Goal: Information Seeking & Learning: Learn about a topic

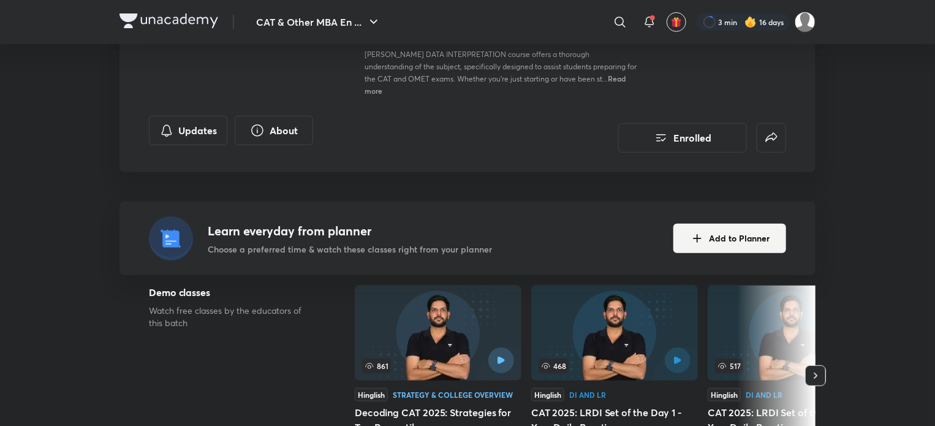
scroll to position [203, 0]
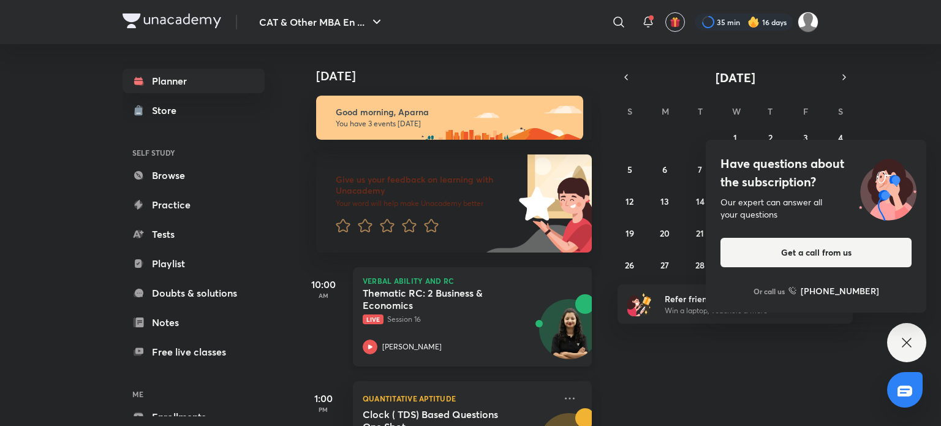
click at [370, 345] on icon at bounding box center [370, 346] width 4 height 4
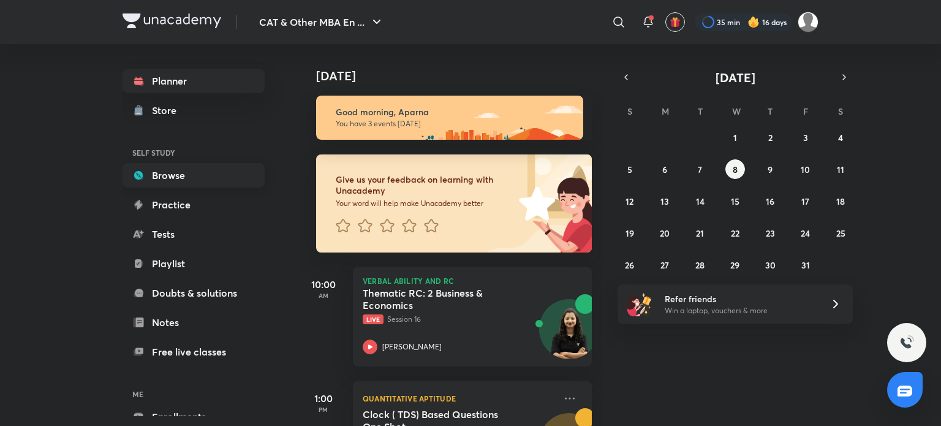
click at [179, 178] on link "Browse" at bounding box center [194, 175] width 142 height 25
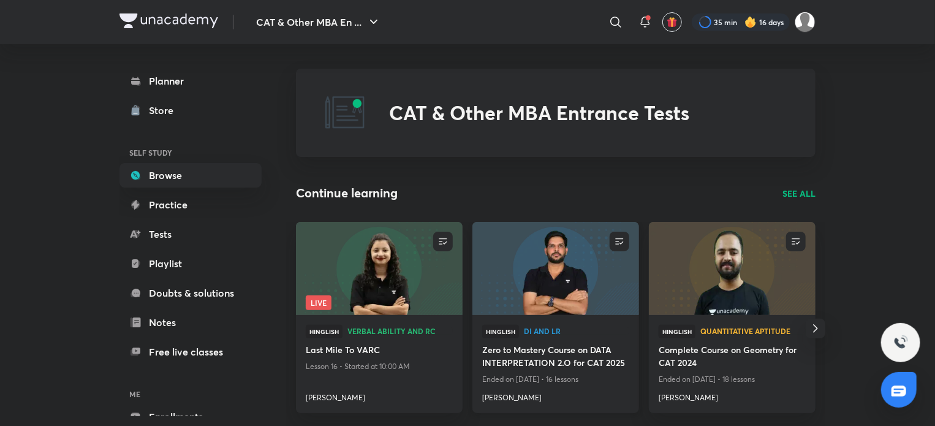
click at [586, 279] on img at bounding box center [555, 268] width 170 height 95
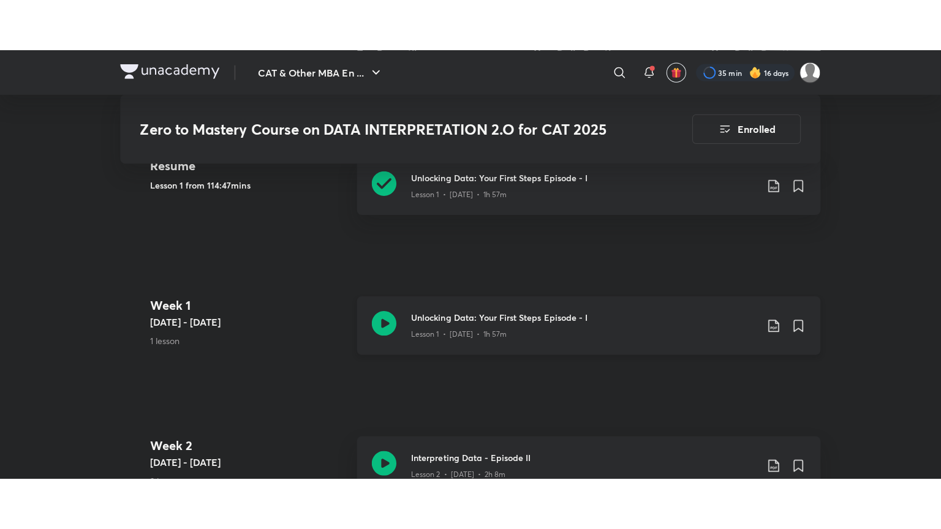
scroll to position [750, 0]
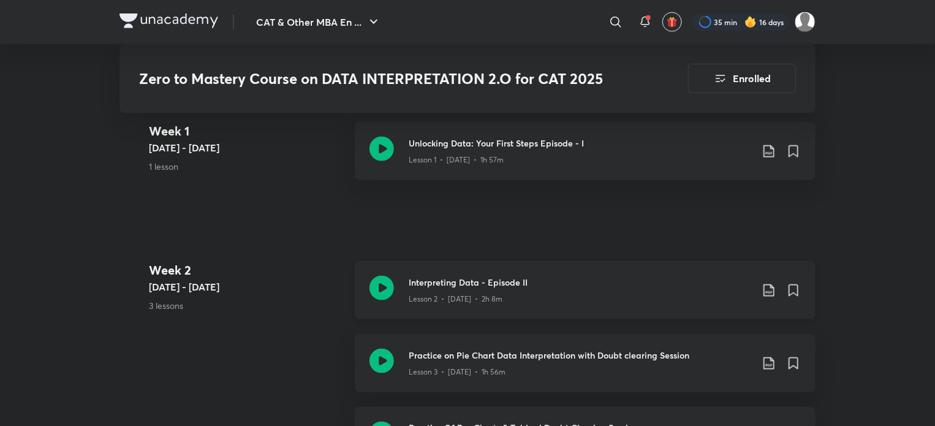
click at [377, 276] on icon at bounding box center [381, 288] width 25 height 25
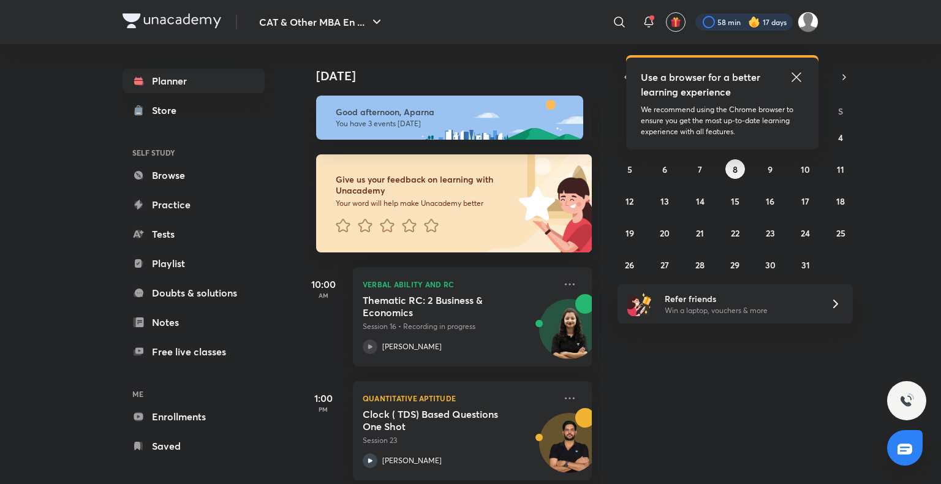
click at [764, 20] on div at bounding box center [743, 21] width 97 height 17
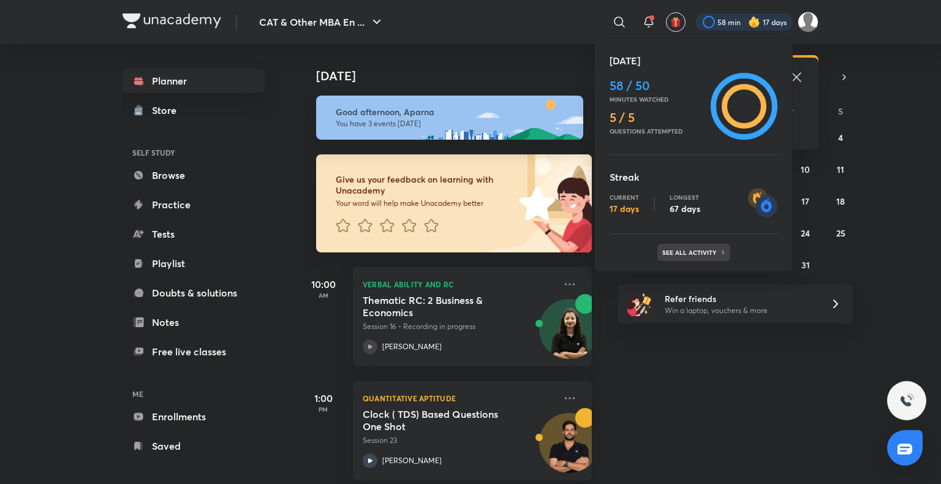
click at [714, 250] on p "See all activity" at bounding box center [690, 252] width 57 height 7
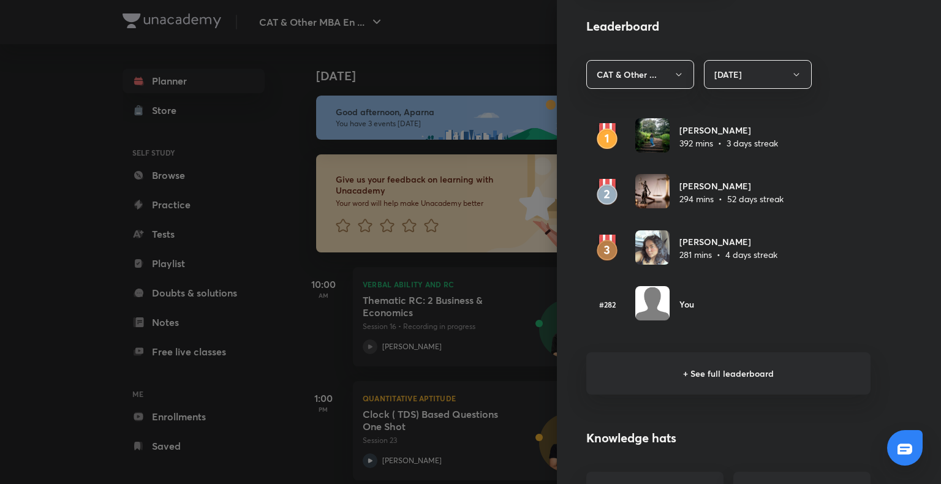
scroll to position [758, 0]
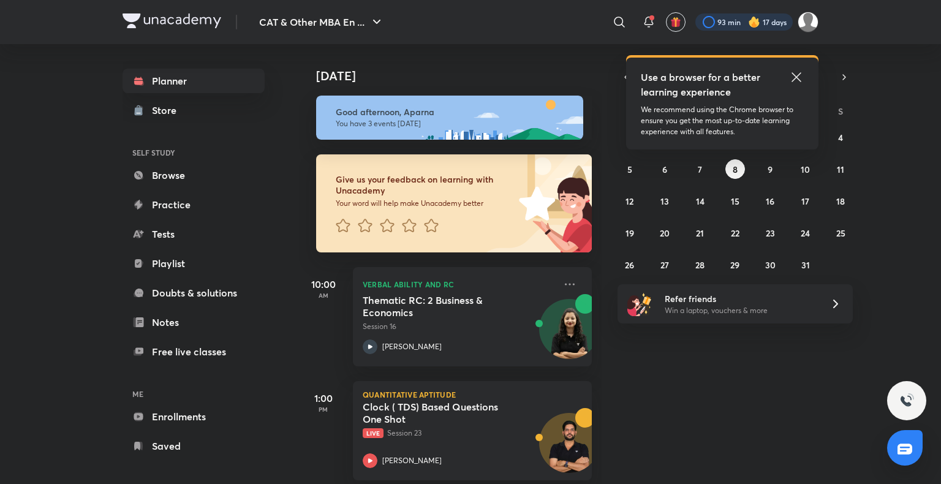
click at [746, 25] on div at bounding box center [743, 21] width 97 height 17
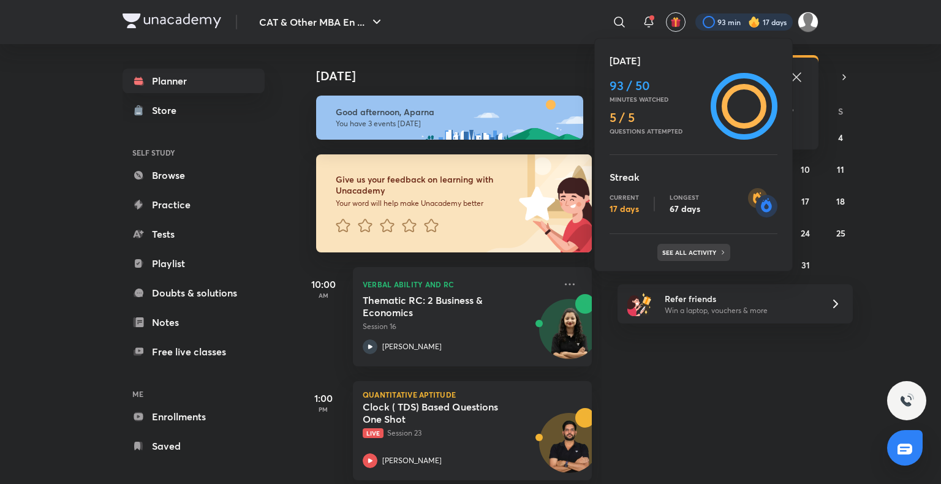
click at [704, 255] on p "See all activity" at bounding box center [690, 252] width 57 height 7
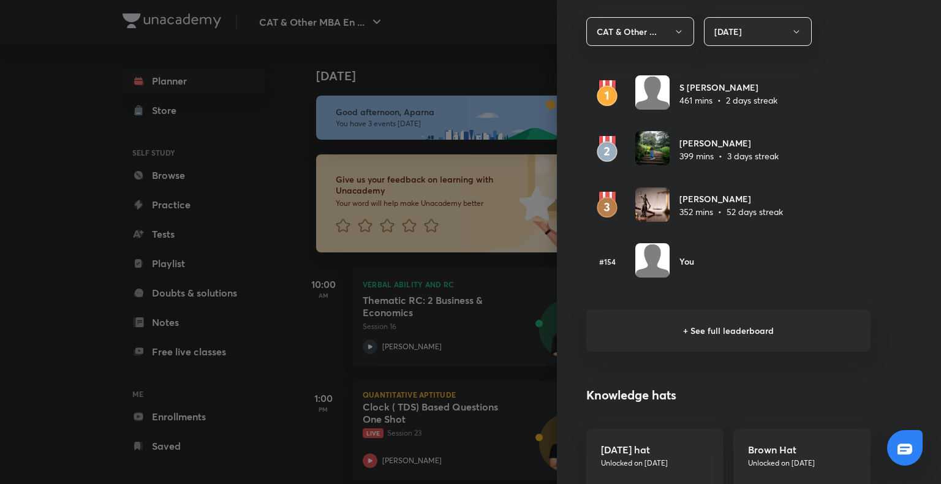
scroll to position [733, 0]
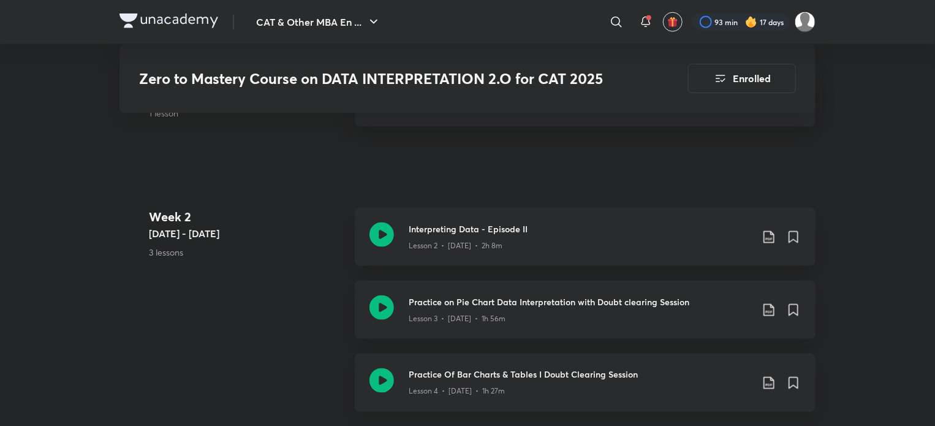
scroll to position [804, 0]
click at [383, 295] on icon at bounding box center [381, 307] width 25 height 25
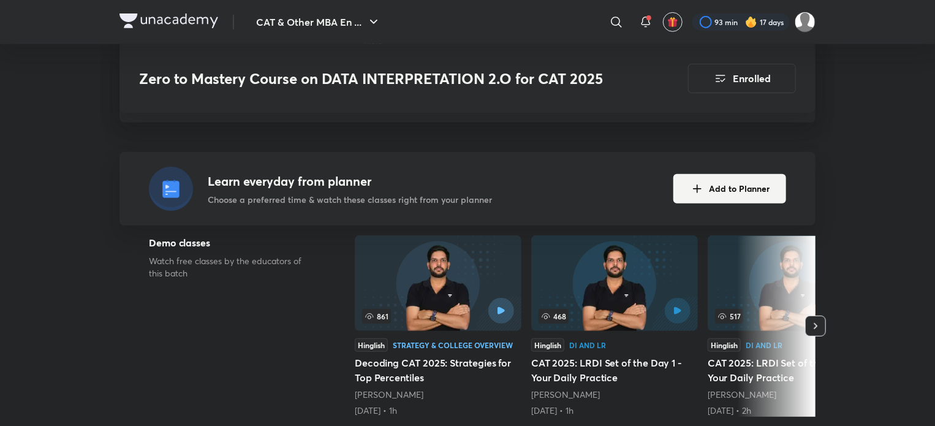
scroll to position [247, 0]
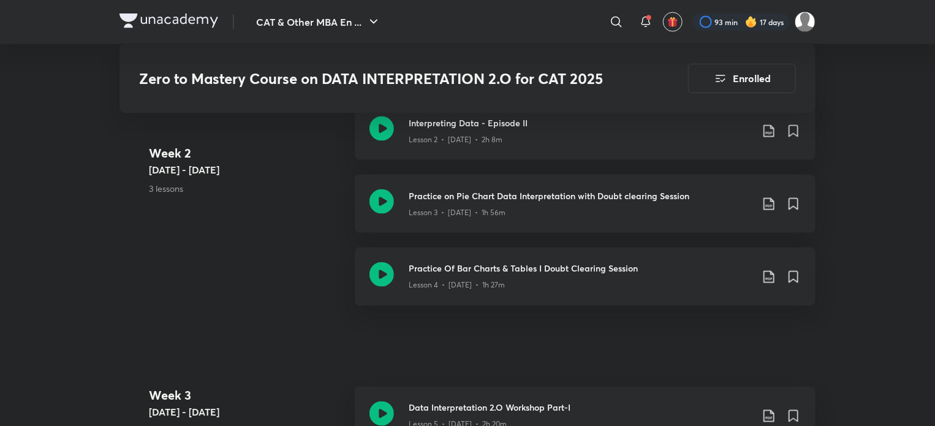
scroll to position [910, 0]
click at [382, 262] on icon at bounding box center [381, 274] width 25 height 25
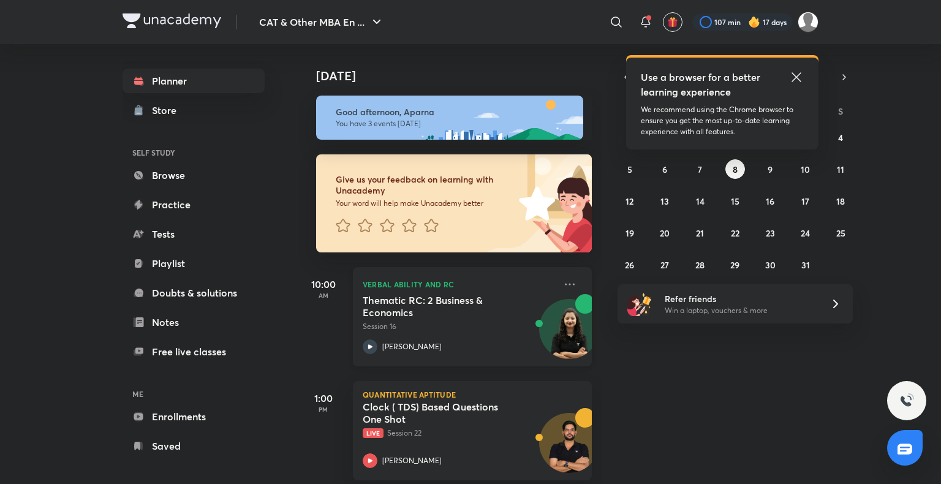
scroll to position [129, 0]
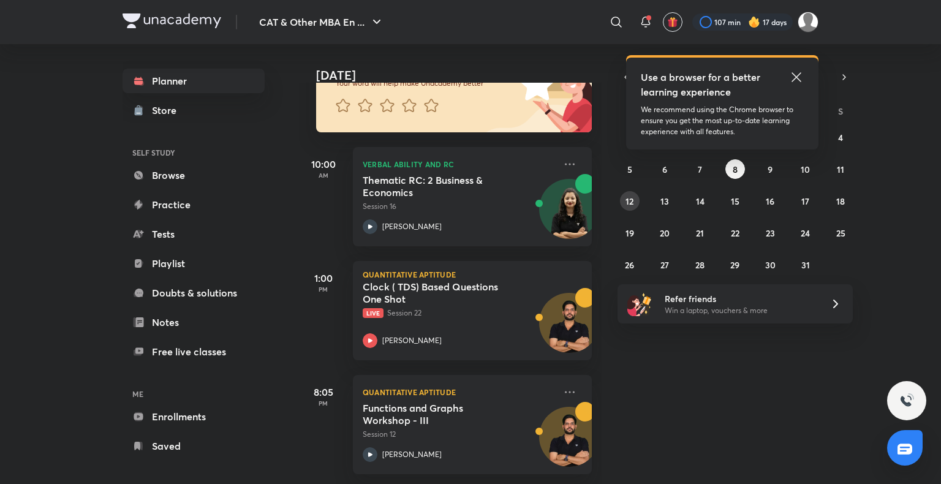
click at [631, 202] on abbr "12" at bounding box center [629, 201] width 8 height 12
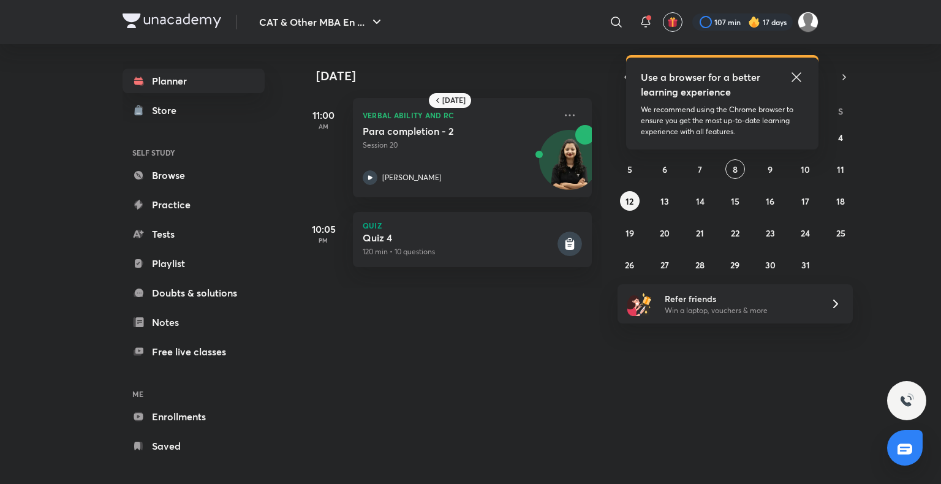
click at [799, 74] on icon at bounding box center [795, 76] width 9 height 9
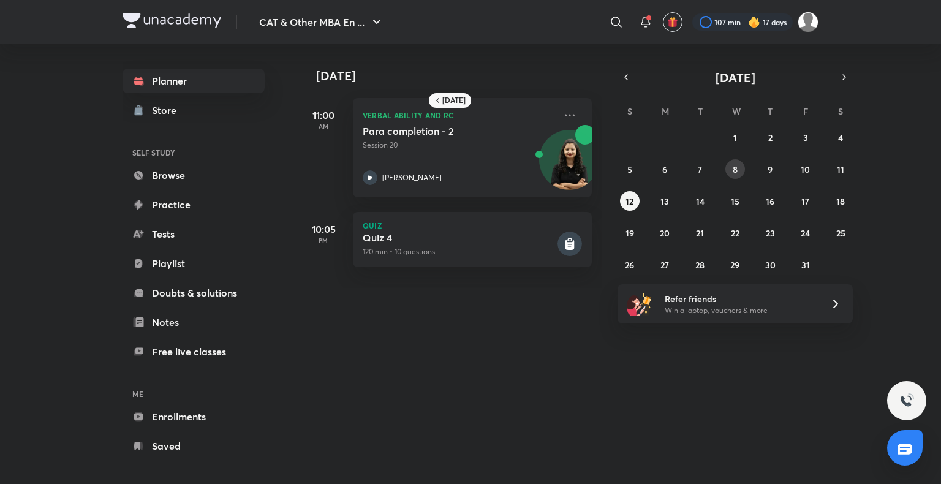
click at [730, 172] on button "8" at bounding box center [735, 169] width 20 height 20
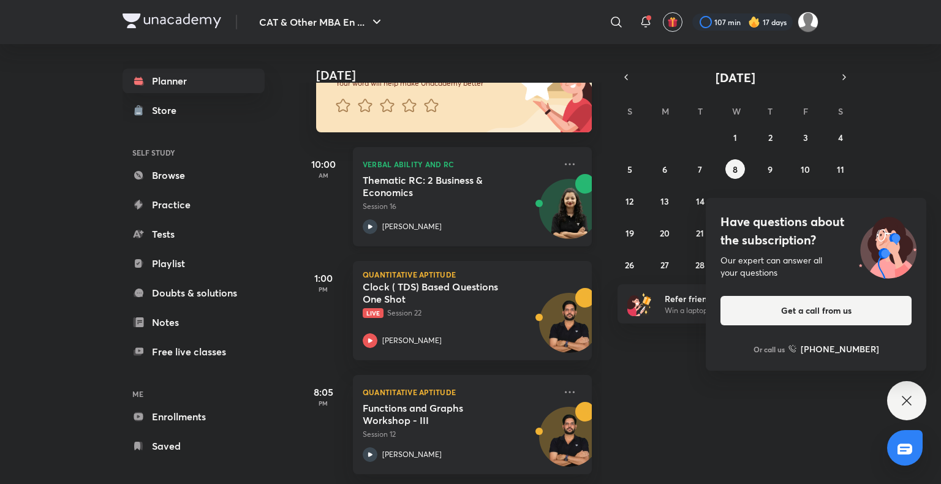
scroll to position [124, 0]
click at [914, 397] on div "Have questions about the subscription? Our expert can answer all your questions…" at bounding box center [906, 400] width 39 height 39
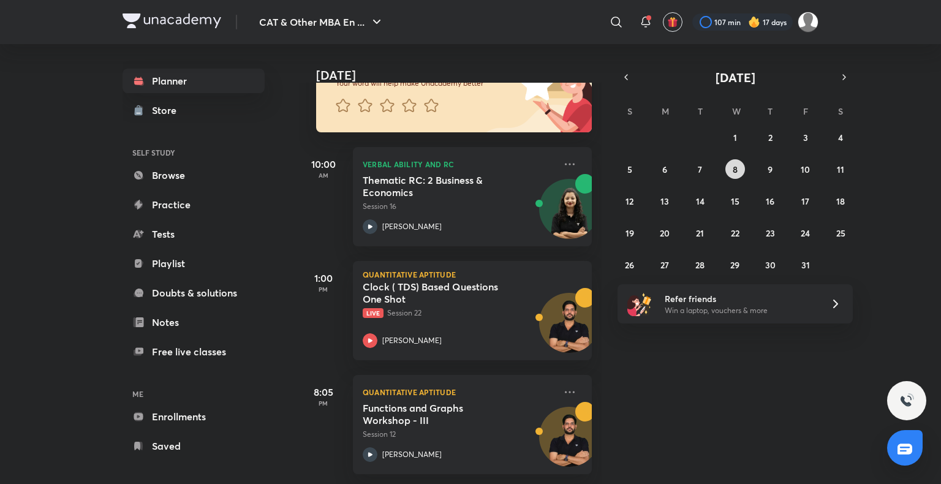
click at [744, 170] on button "8" at bounding box center [735, 169] width 20 height 20
click at [702, 163] on button "7" at bounding box center [700, 169] width 20 height 20
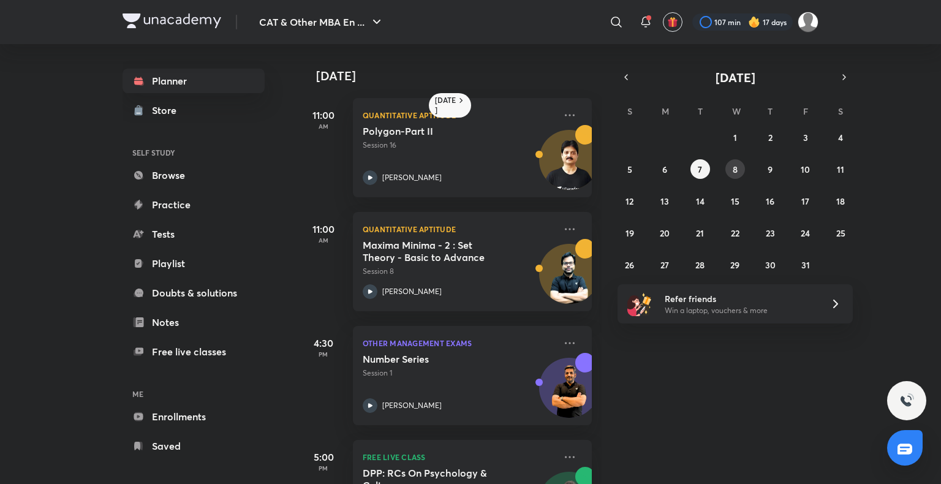
click at [731, 171] on button "8" at bounding box center [735, 169] width 20 height 20
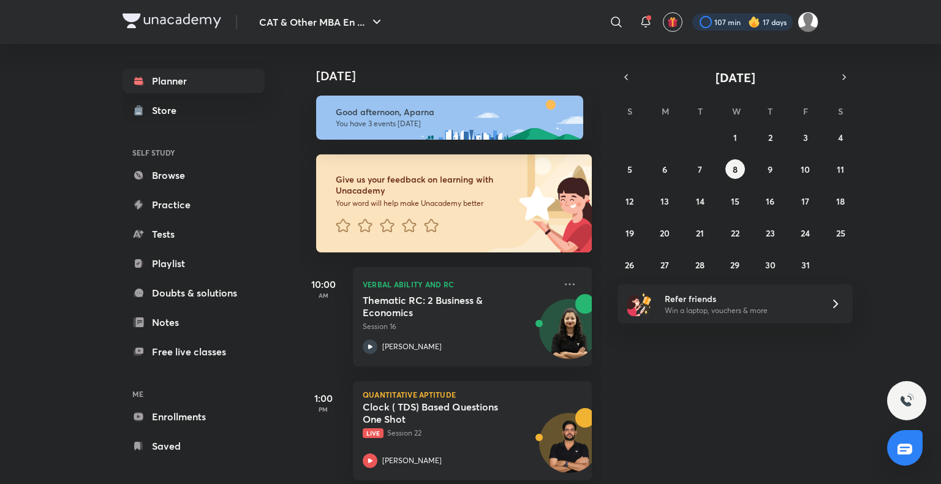
click at [736, 28] on div at bounding box center [742, 21] width 100 height 17
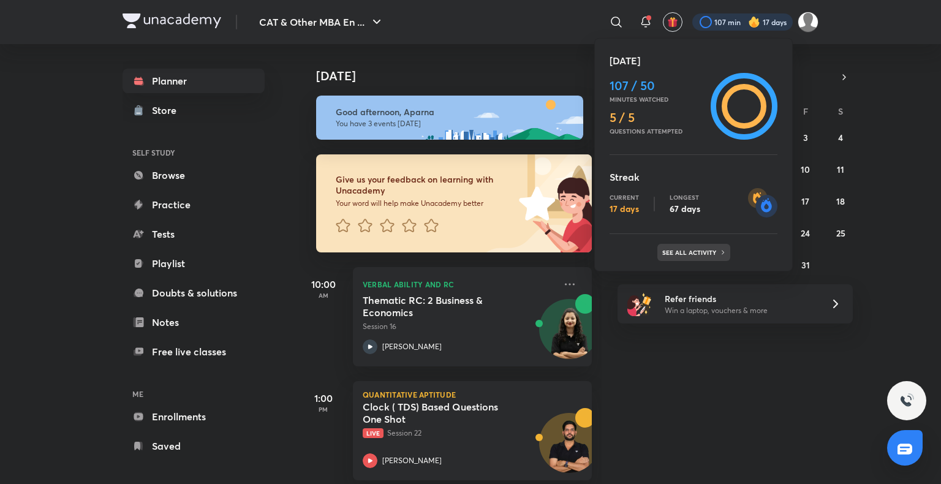
click at [699, 254] on p "See all activity" at bounding box center [690, 252] width 57 height 7
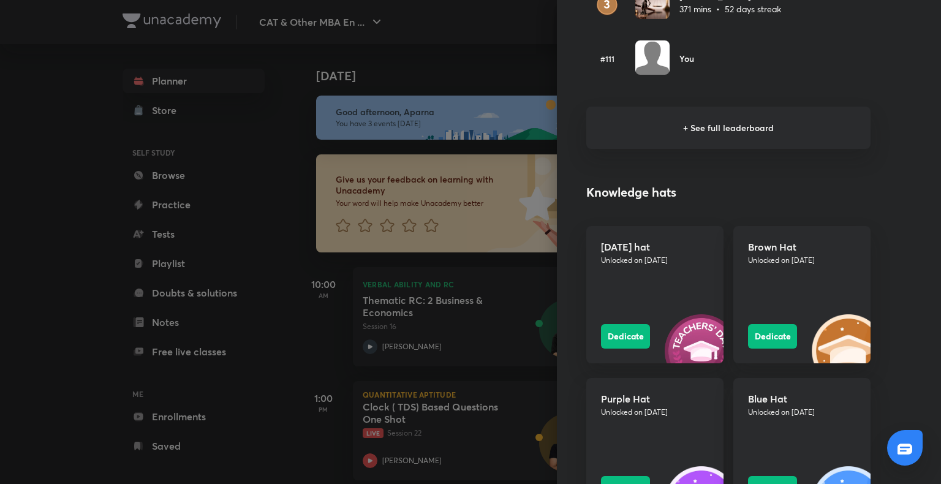
scroll to position [934, 0]
click at [772, 333] on button "Dedicate" at bounding box center [772, 334] width 49 height 25
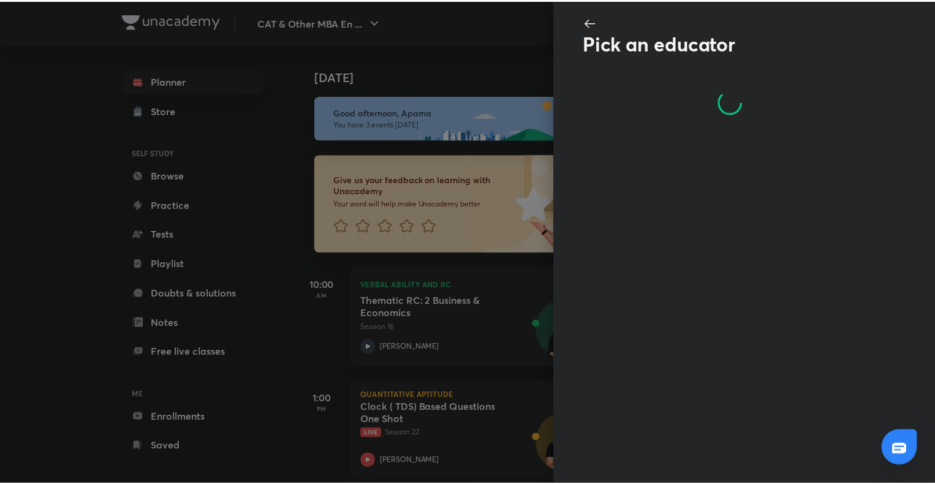
scroll to position [0, 0]
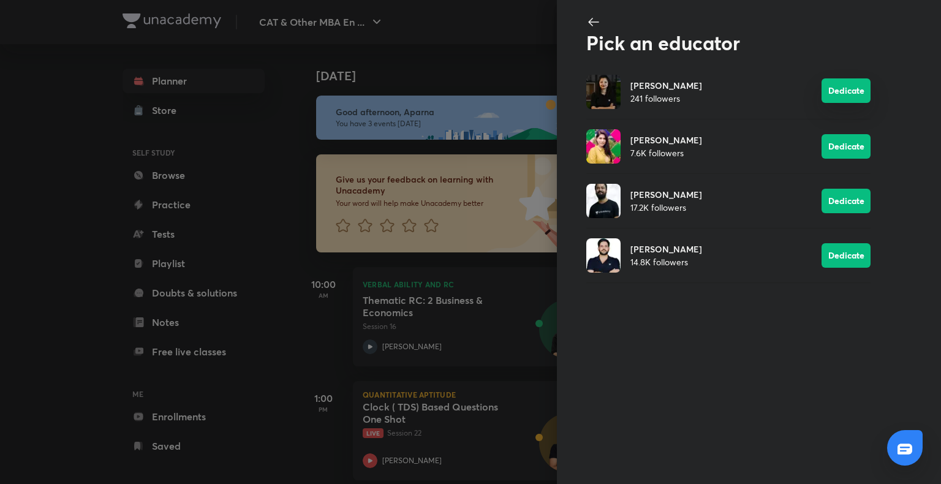
click at [841, 90] on button "Dedicate" at bounding box center [845, 90] width 49 height 25
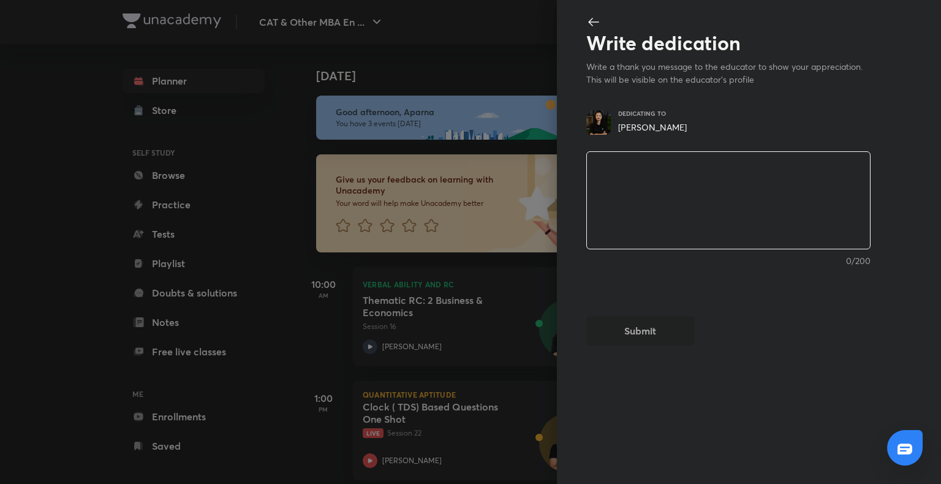
click at [620, 179] on textarea at bounding box center [728, 200] width 283 height 101
type textarea "t"
type textarea "x"
type textarea "th"
type textarea "x"
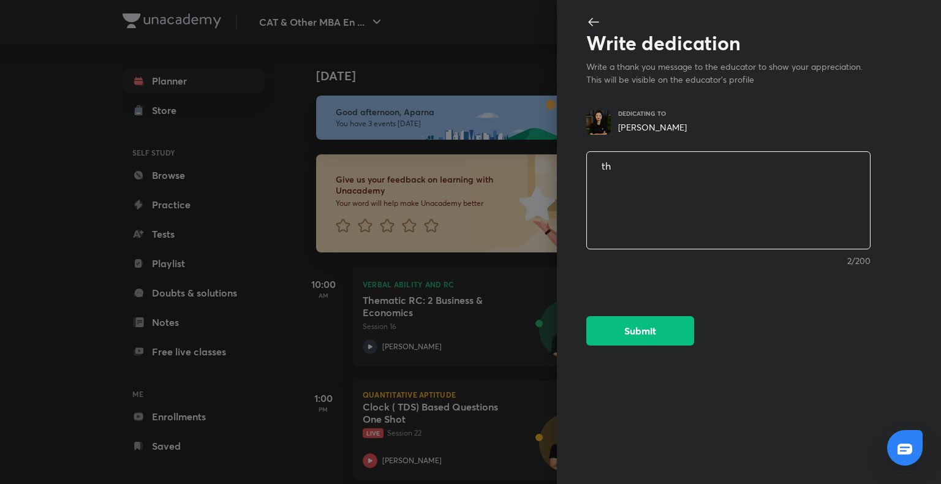
type textarea "tha"
type textarea "x"
type textarea "than"
type textarea "x"
type textarea "thanj"
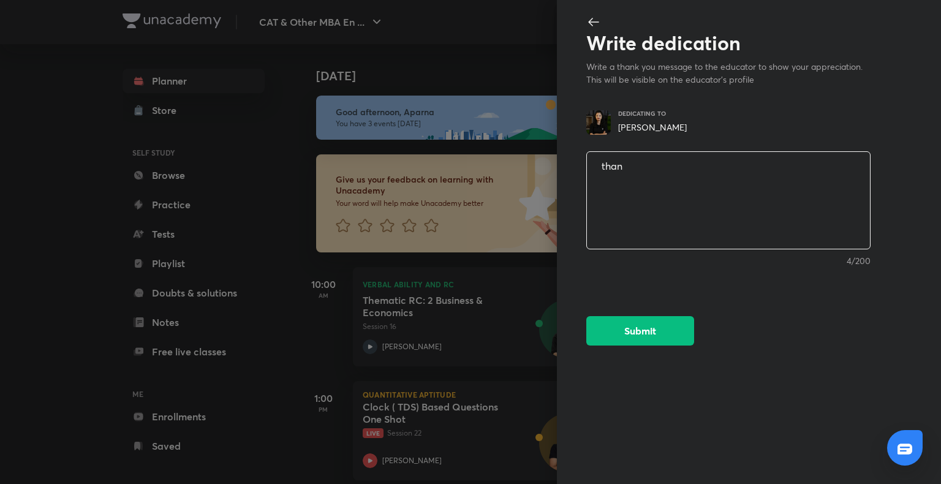
type textarea "x"
type textarea "than"
type textarea "x"
type textarea "thank"
type textarea "x"
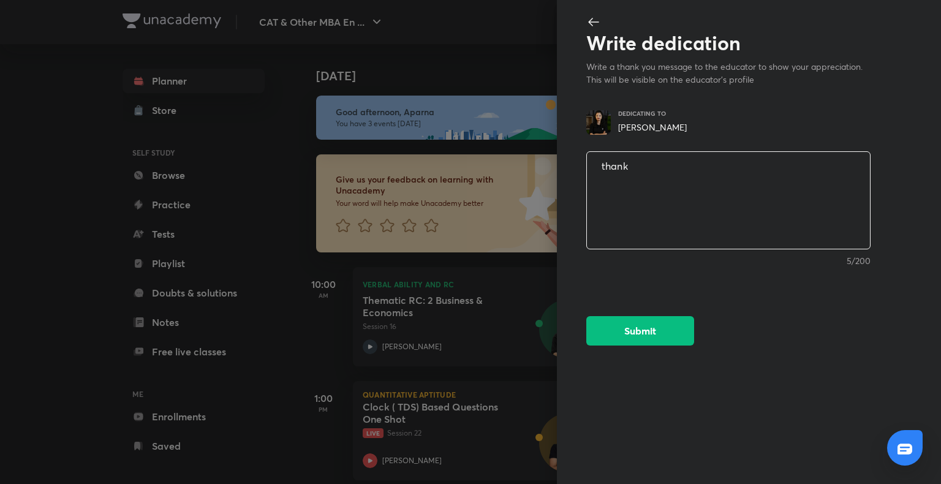
type textarea "thank"
type textarea "x"
type textarea "thank y"
type textarea "x"
type textarea "thank yo"
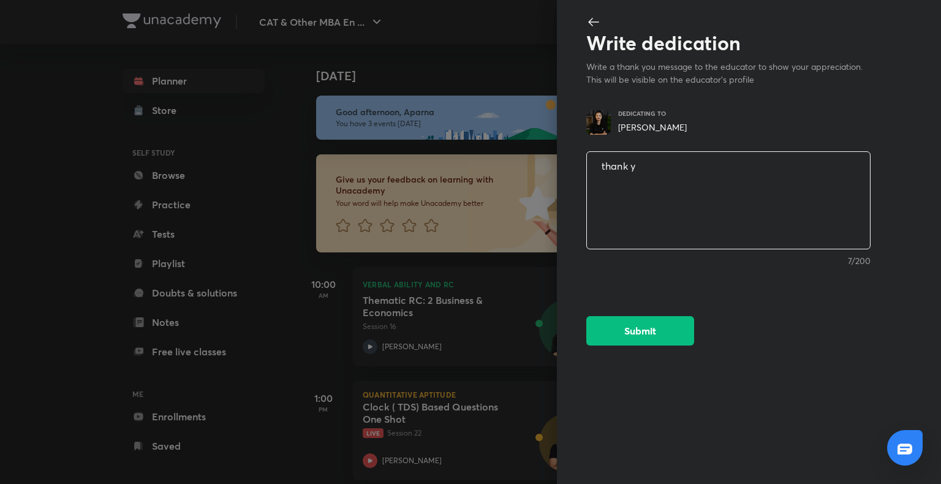
type textarea "x"
type textarea "thank you"
type textarea "x"
type textarea "thank you"
type textarea "x"
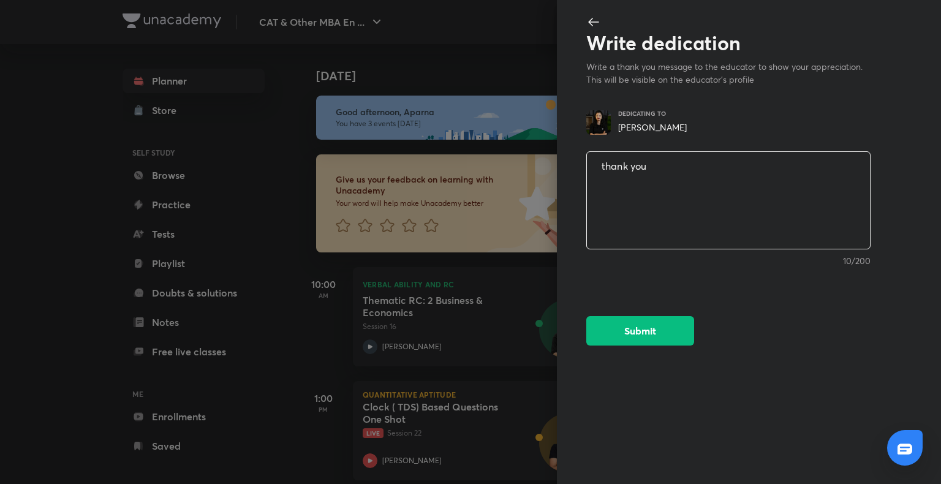
type textarea "thank you s"
type textarea "x"
type textarea "thank you so"
type textarea "x"
type textarea "thank you so"
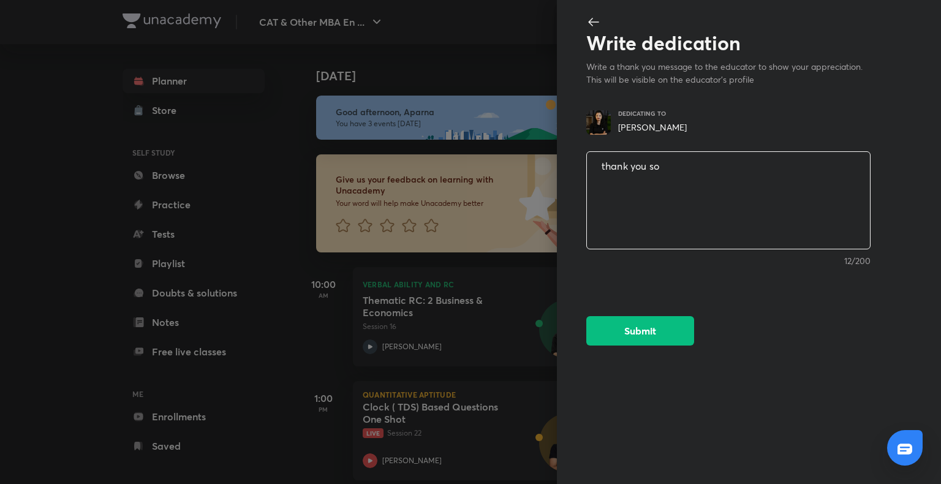
type textarea "x"
type textarea "thank you so m"
type textarea "x"
type textarea "thank you so mu"
type textarea "x"
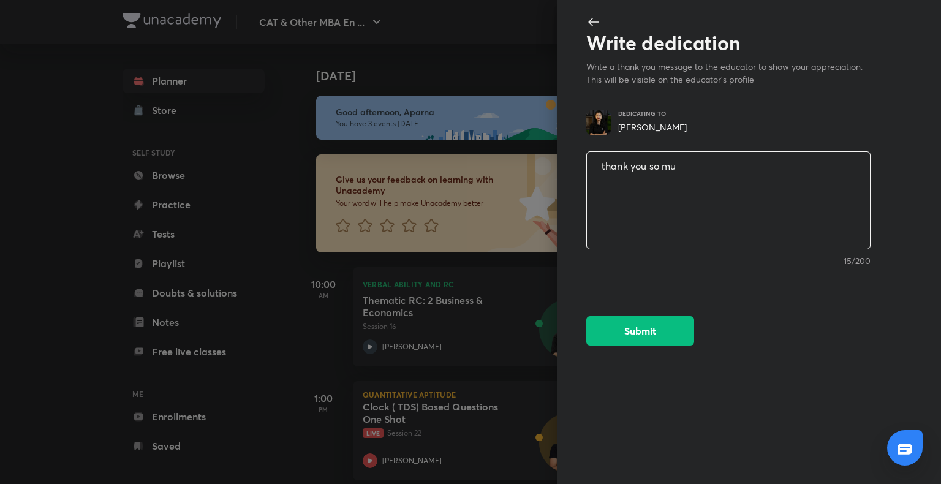
type textarea "thank you so muc"
type textarea "x"
type textarea "thank you so much"
type textarea "x"
type textarea "thank you so much"
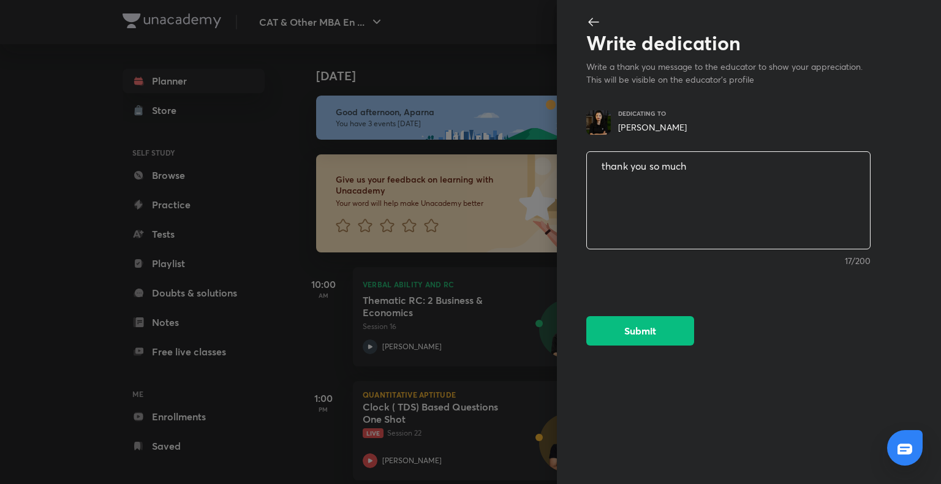
type textarea "x"
type textarea "thank you so much a"
type textarea "x"
type textarea "thank you so much al"
type textarea "x"
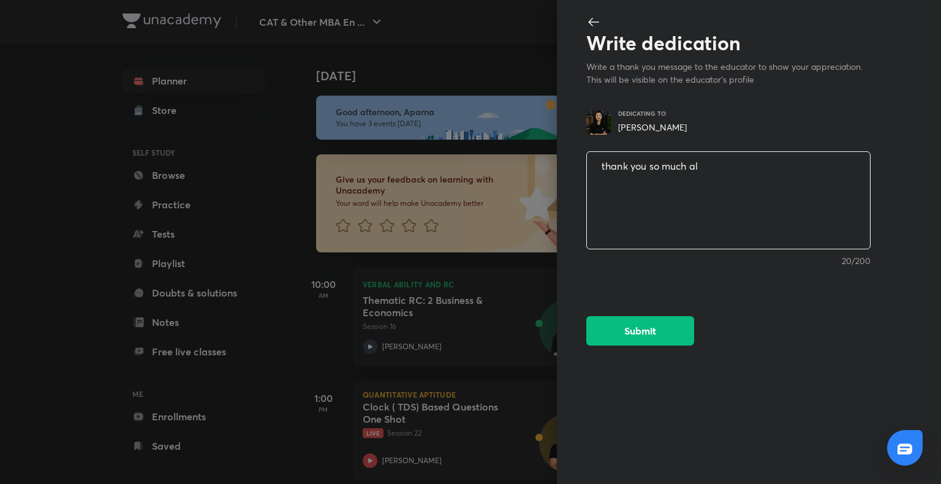
type textarea "thank you so much alp"
type textarea "x"
type textarea "thank you so much alpa"
type textarea "x"
type textarea "thank you so much alpa"
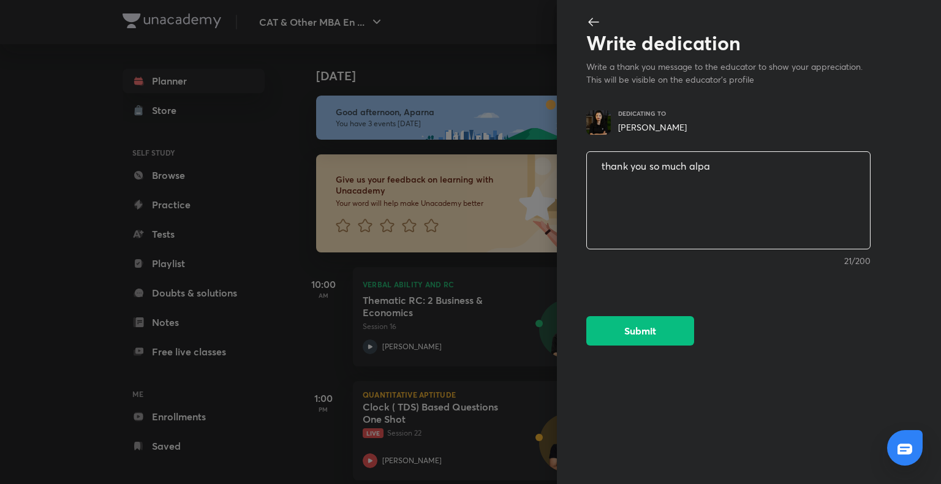
type textarea "x"
type textarea "thank you so much alpa m"
type textarea "x"
type textarea "thank you so much alpa ma"
type textarea "x"
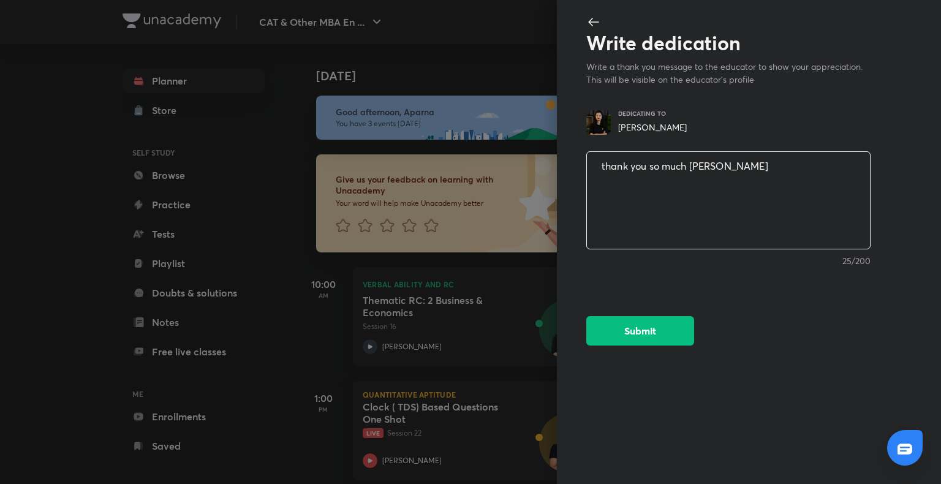
type textarea "thank you so much alpa ma'"
type textarea "x"
type textarea "thank you so much alpa ma'a"
type textarea "x"
type textarea "thank you so much alpa ma'am"
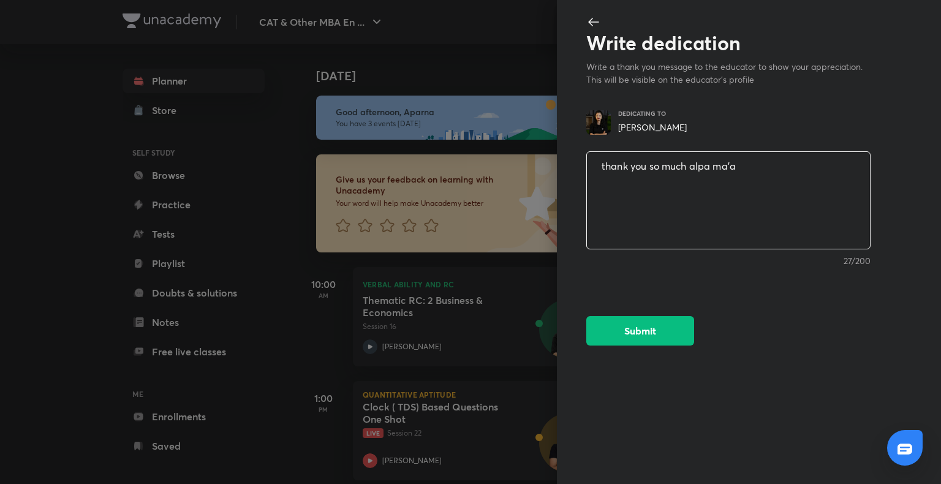
type textarea "x"
click at [695, 167] on textarea "thank you so much alpa ma'am" at bounding box center [728, 200] width 283 height 101
type textarea "thank you so much lpa ma'am"
type textarea "x"
type textarea "thank you so much Alpa ma'am"
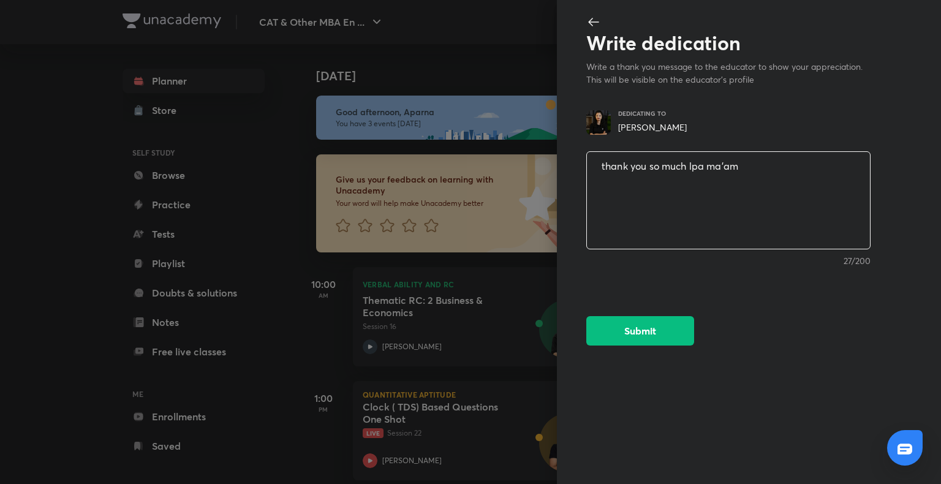
type textarea "x"
click at [752, 164] on textarea "thank you so much Alpa ma'am" at bounding box center [728, 200] width 283 height 101
type textarea "thank you so much Alpa ma'am"
type textarea "x"
type textarea "thank you so much Alpa ma'am G"
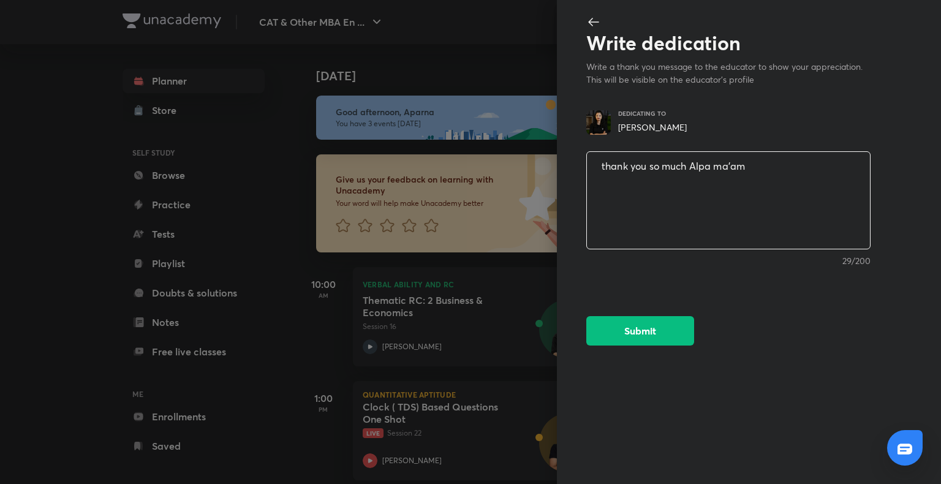
type textarea "x"
type textarea "thank you so much Alpa ma'am GO"
type textarea "x"
type textarea "thank you so much Alpa ma'am G"
type textarea "x"
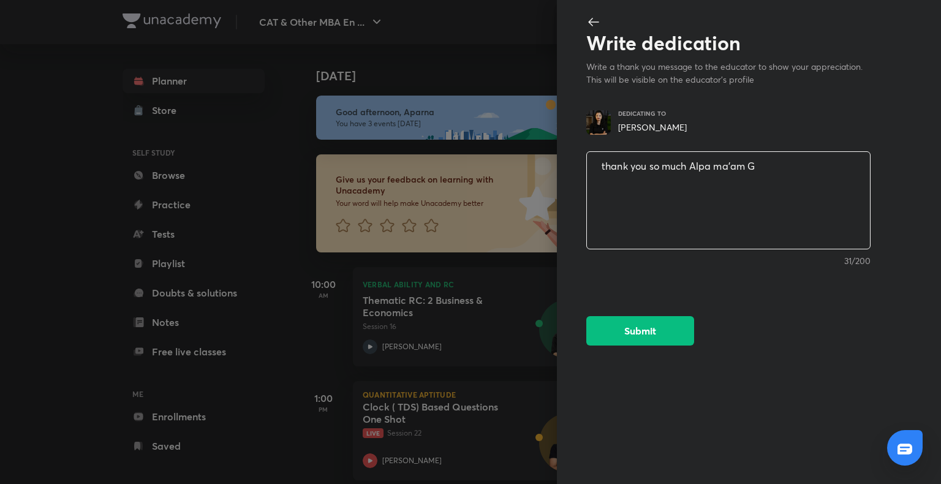
type textarea "thank you so much Alpa ma'am"
type textarea "x"
type textarea "thank you so much Alpa ma'am F"
type textarea "x"
type textarea "thank you so much Alpa ma'am FO"
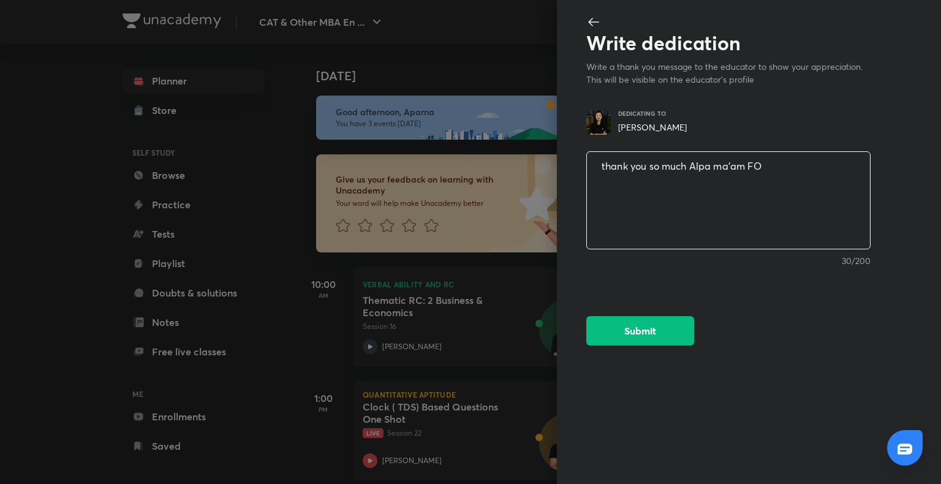
type textarea "x"
type textarea "thank you so much Alpa ma'am FOR"
type textarea "x"
type textarea "thank you so much Alpa ma'am FOR"
type textarea "x"
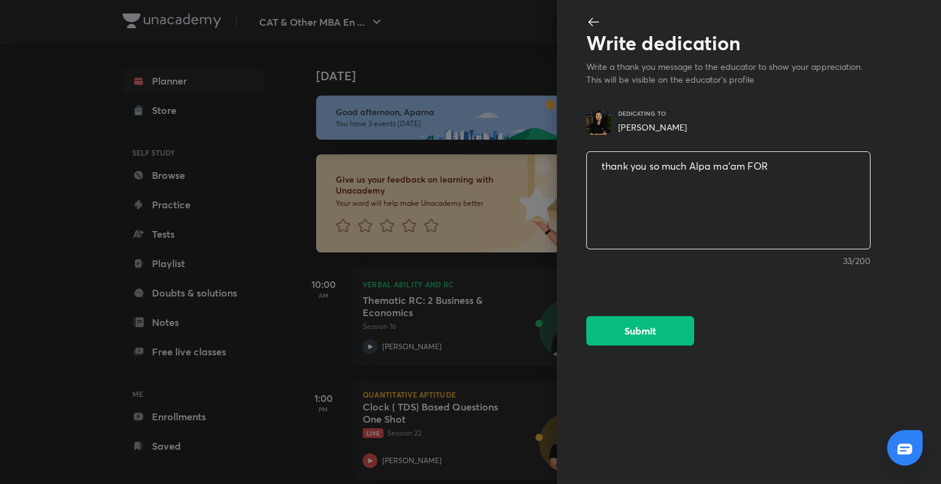
type textarea "thank you so much Alpa ma'am FOR"
type textarea "x"
type textarea "thank you so much Alpa ma'am FO"
type textarea "x"
type textarea "thank you so much Alpa ma'am F"
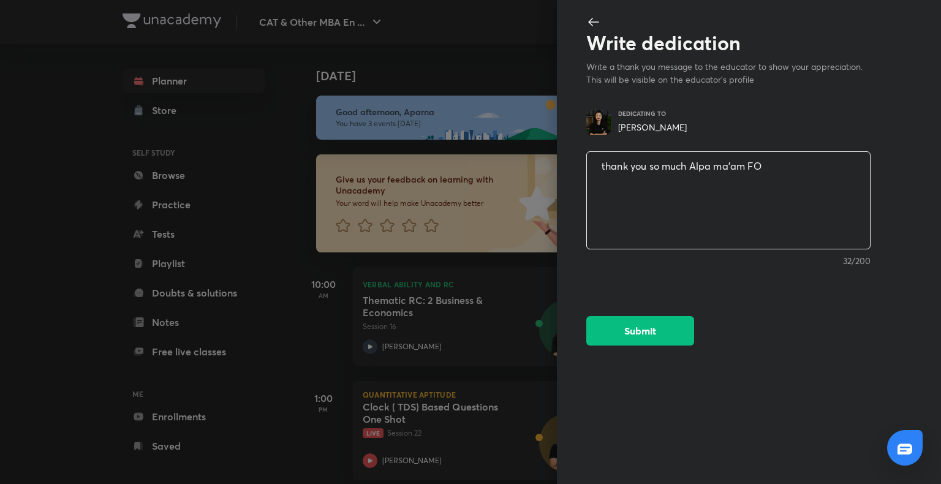
type textarea "x"
type textarea "thank you so much Alpa ma'am"
type textarea "x"
type textarea "thank you so much Alpa ma'am"
type textarea "x"
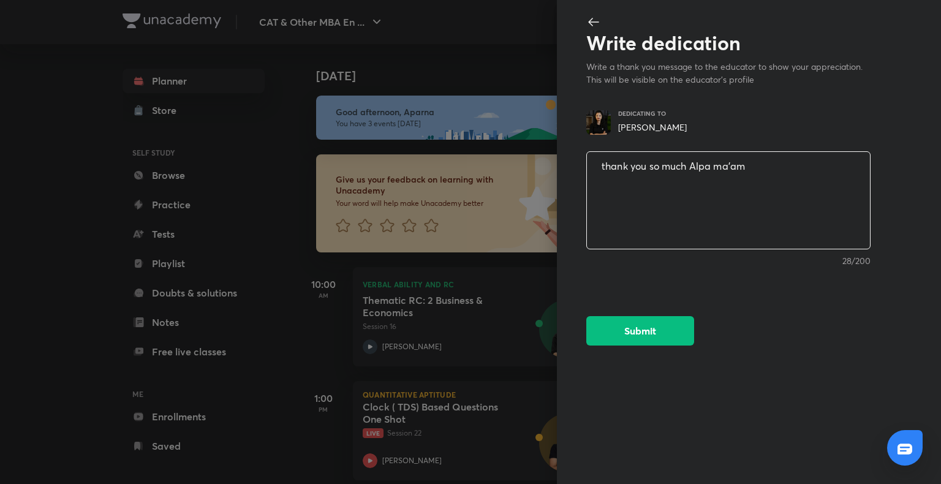
type textarea "thank you so much Alpa ma'am"
type textarea "x"
type textarea "thank you so much Alpa ma'am"
type textarea "x"
type textarea "thank you so much Alpa ma'am"
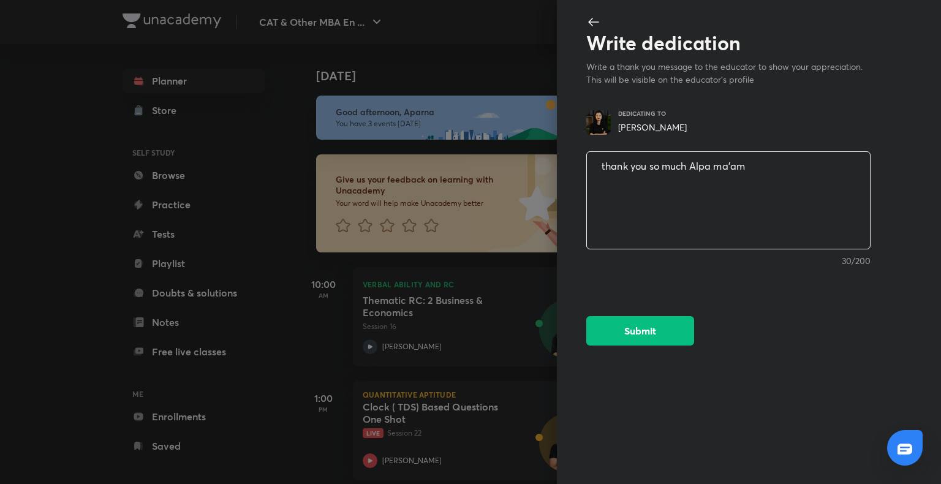
type textarea "x"
type textarea "thank you so much Alpa ma'am"
type textarea "x"
type textarea "thank you so much Alpa ma'am"
type textarea "x"
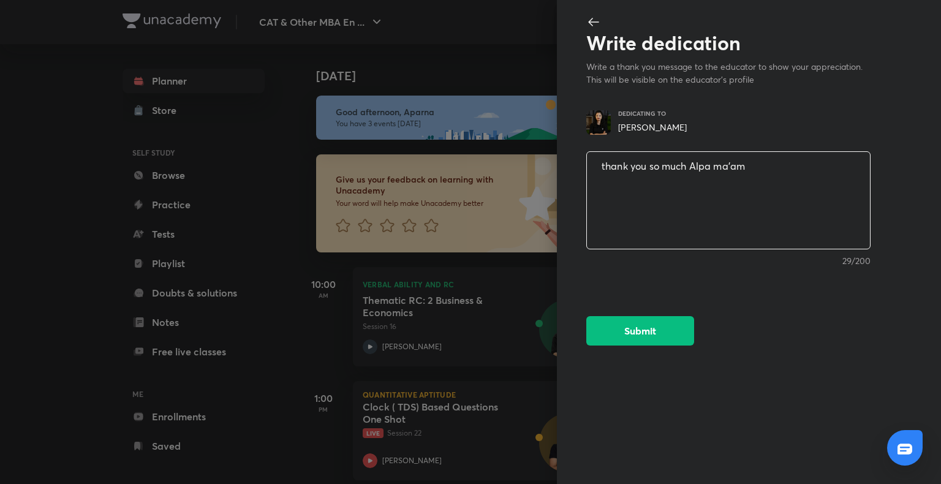
type textarea "thank you so much Alpa ma'am f"
type textarea "x"
type textarea "thank you so much Alpa ma'am fo"
type textarea "x"
type textarea "thank you so much Alpa ma'am for"
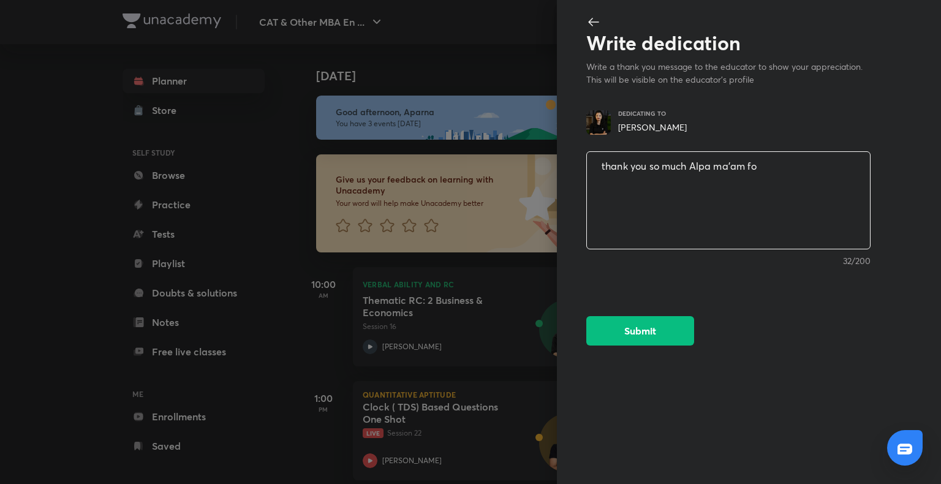
type textarea "x"
type textarea "thank you so much Alpa ma'am for"
type textarea "x"
type textarea "thank you so much Alpa ma'am for c"
type textarea "x"
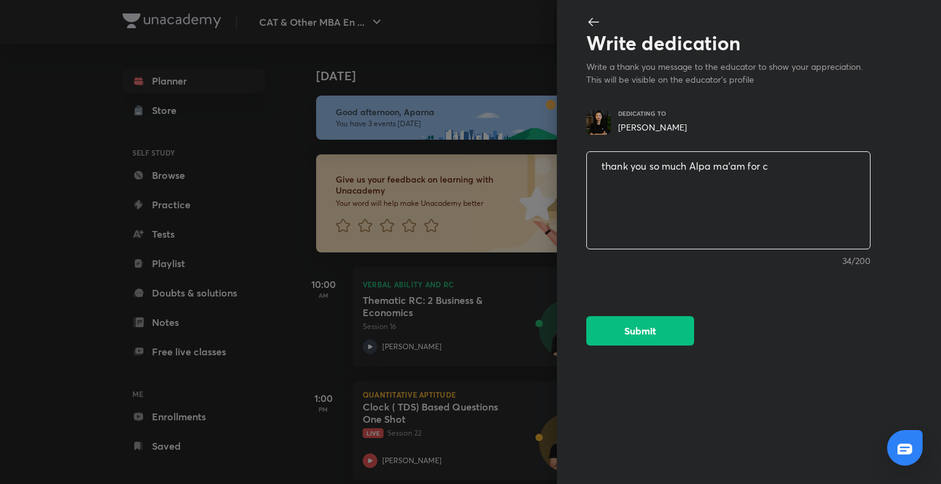
type textarea "thank you so much Alpa ma'am for co"
type textarea "x"
type textarea "thank you so much Alpa ma'am for con"
type textarea "x"
type textarea "thank you so much Alpa ma'am for cons"
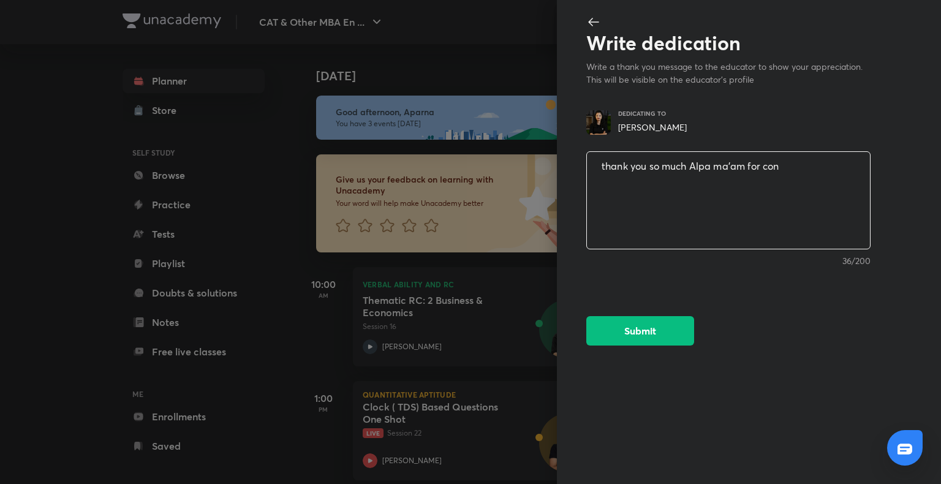
type textarea "x"
type textarea "thank you so much Alpa ma'am for consi"
type textarea "x"
type textarea "thank you so much Alpa ma'am for consis"
type textarea "x"
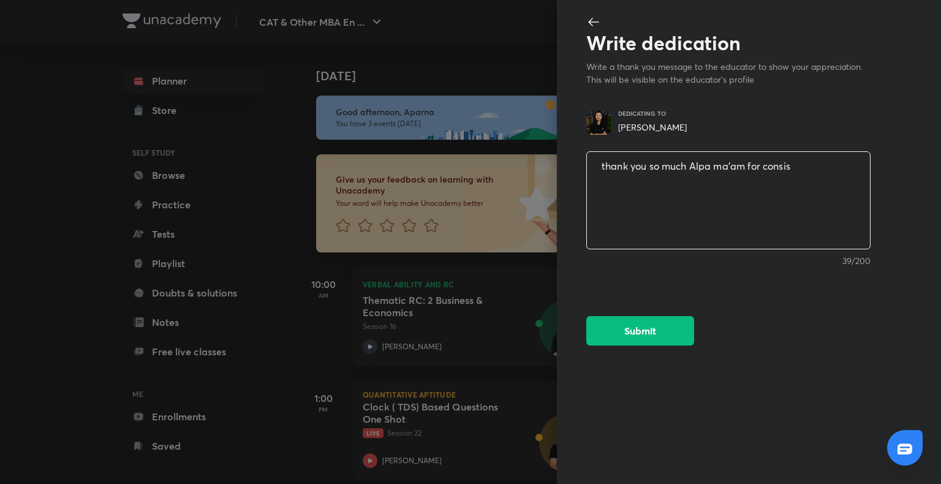
type textarea "thank you so much Alpa ma'am for consist"
type textarea "x"
type textarea "thank you so much Alpa ma'am for consiste"
type textarea "x"
type textarea "thank you so much Alpa ma'am for consistea"
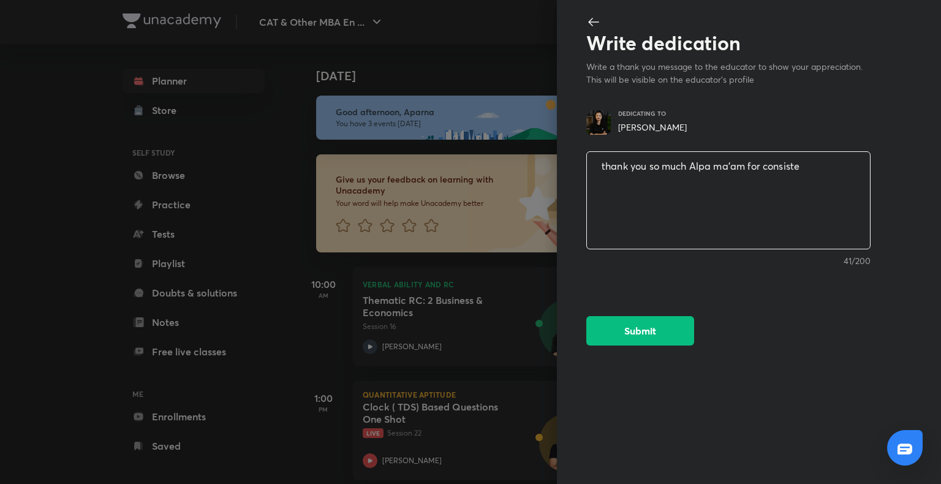
type textarea "x"
type textarea "thank you so much Alpa ma'am for consiste"
type textarea "x"
type textarea "thank you so much Alpa ma'am for consist"
type textarea "x"
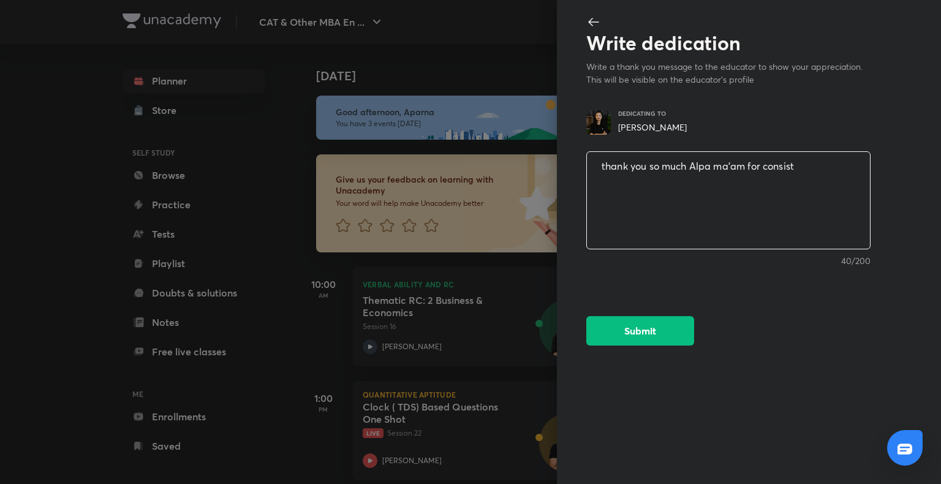
type textarea "thank you so much Alpa ma'am for consis"
type textarea "x"
type textarea "thank you so much Alpa ma'am for consist"
type textarea "x"
type textarea "thank you so much Alpa ma'am for consista"
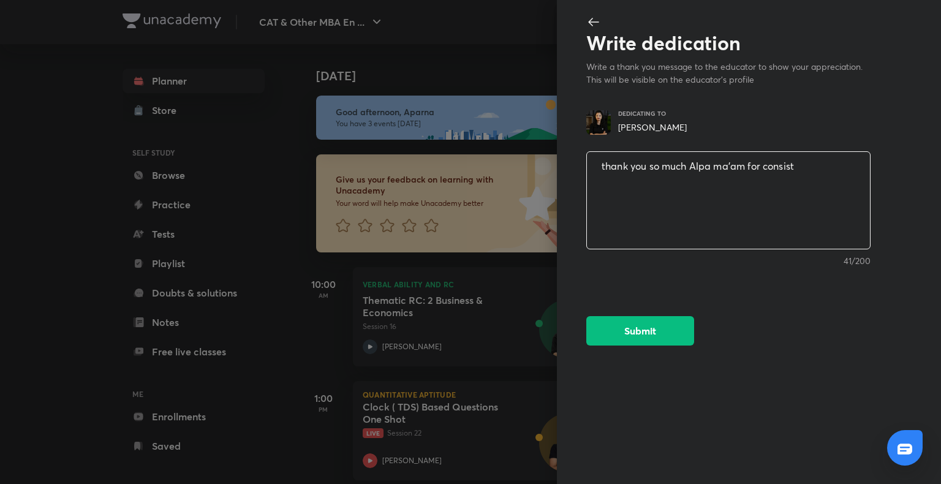
type textarea "x"
type textarea "thank you so much Alpa ma'am for consistan"
type textarea "x"
type textarea "thank you so much Alpa ma'am for consistant"
type textarea "x"
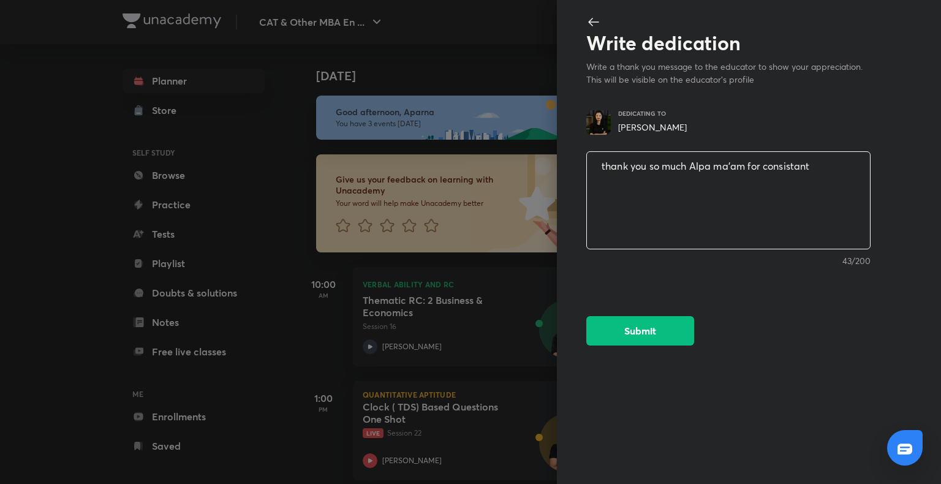
type textarea "thank you so much Alpa ma'am for consistan"
type textarea "x"
type textarea "thank you so much Alpa ma'am for consista"
type textarea "x"
type textarea "thank you so much Alpa ma'am for consist"
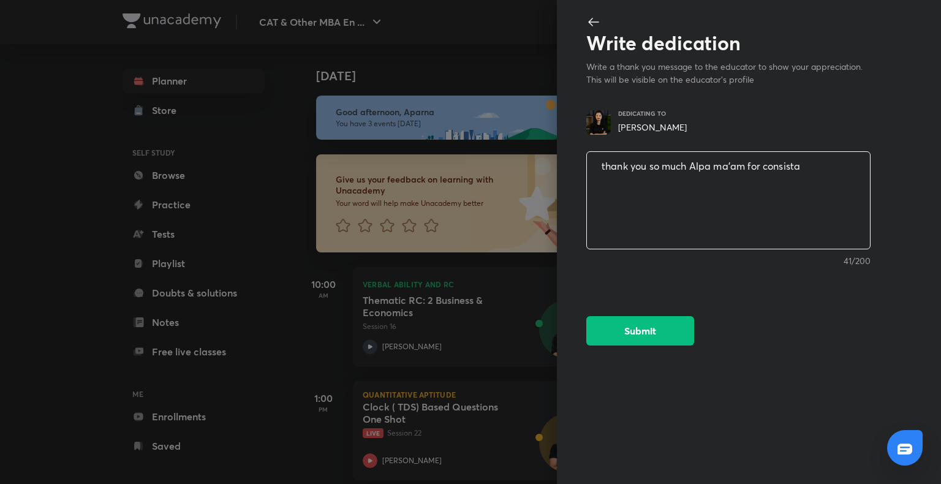
type textarea "x"
type textarea "thank you so much Alpa ma'am for consis"
type textarea "x"
type textarea "thank you so much Alpa ma'am for consi"
type textarea "x"
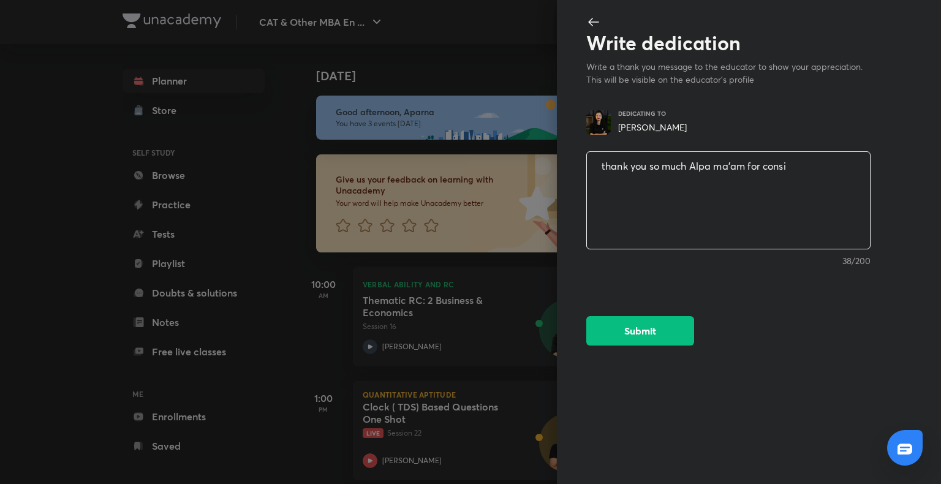
type textarea "thank you so much Alpa ma'am for consit"
type textarea "x"
type textarea "thank you so much Alpa ma'am for consite"
type textarea "x"
type textarea "thank you so much Alpa ma'am for consiten"
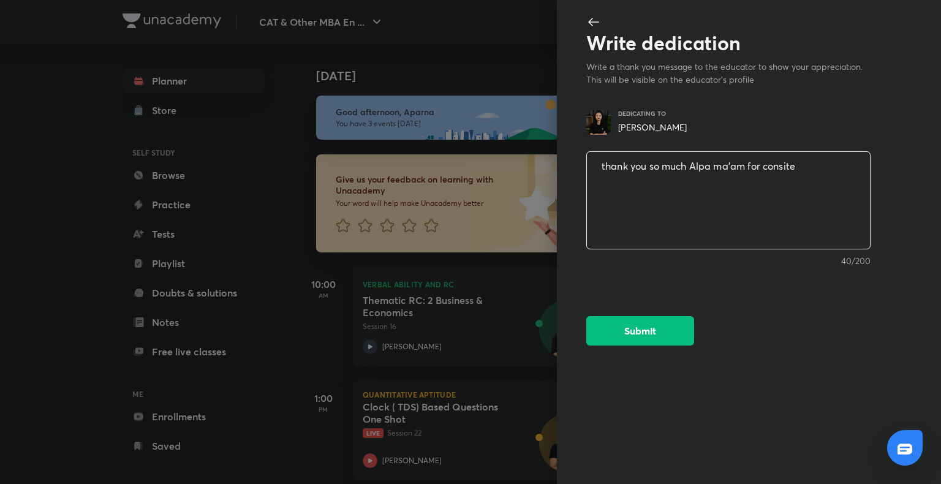
type textarea "x"
type textarea "thank you so much Alpa ma'am for consitent"
type textarea "x"
click at [788, 165] on textarea "thank you so much Alpa ma'am for consitent" at bounding box center [728, 200] width 283 height 101
type textarea "thank you so much Alpa ma'am for consistent"
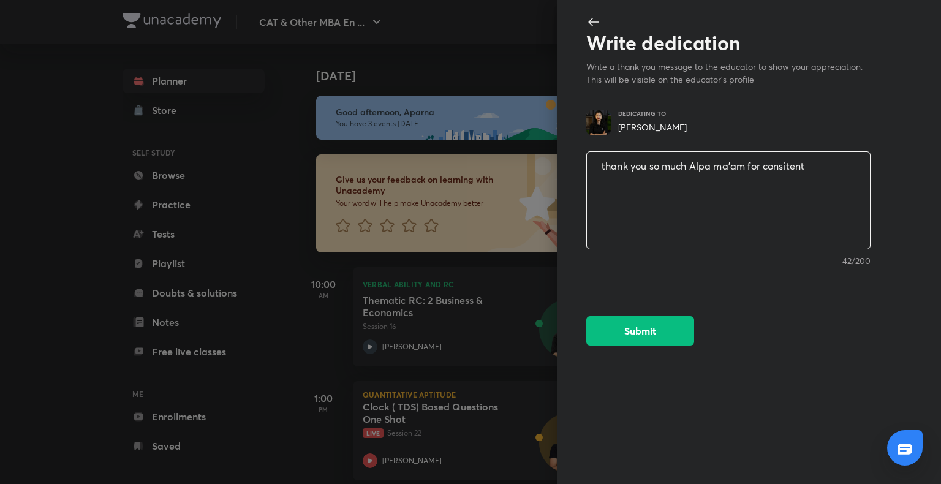
type textarea "x"
click at [816, 167] on textarea "thank you so much Alpa ma'am for consistent" at bounding box center [728, 200] width 283 height 101
type textarea "thank you so much Alpa ma'am for consistent"
type textarea "x"
type textarea "thank you so much Alpa ma'am for consistent s"
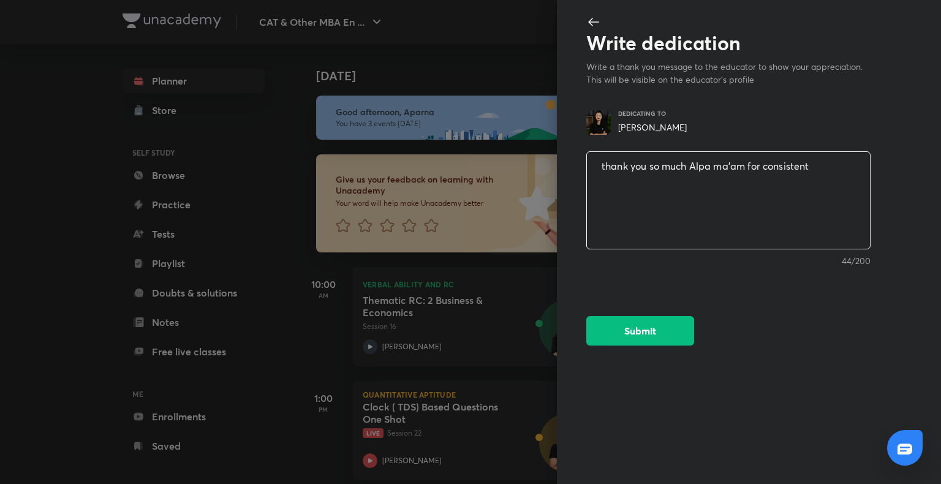
type textarea "x"
type textarea "thank you so much Alpa ma'am for consistent su"
type textarea "x"
type textarea "thank you so much Alpa ma'am for consistent sup"
type textarea "x"
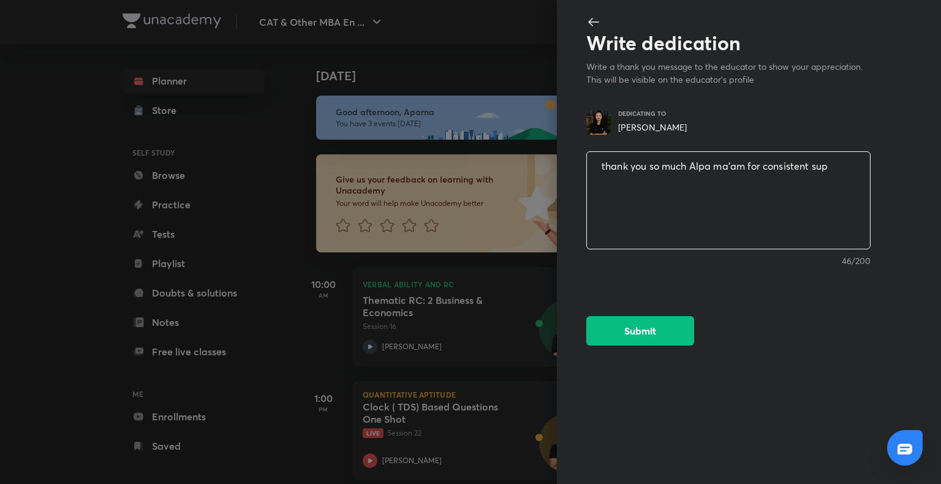
type textarea "thank you so much Alpa ma'am for consistent supp"
type textarea "x"
type textarea "thank you so much Alpa ma'am for consistent suppo"
type textarea "x"
type textarea "thank you so much Alpa ma'am for consistent suppou"
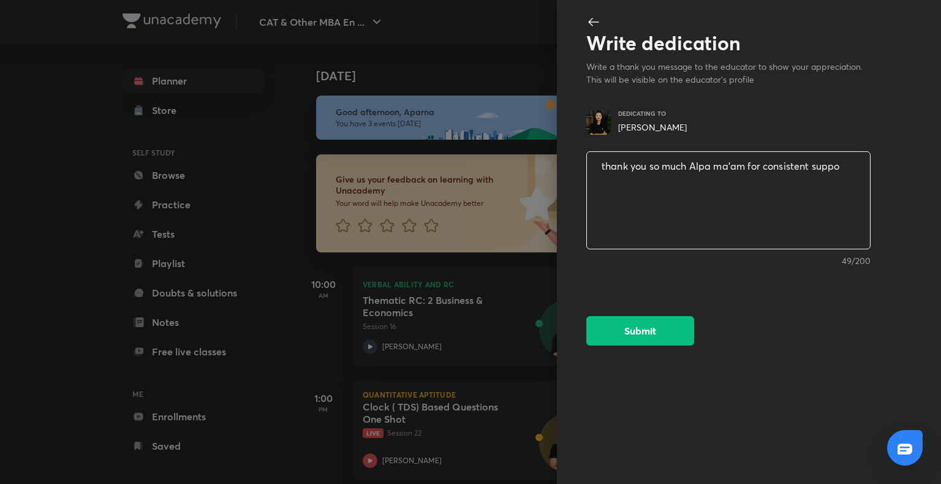
type textarea "x"
type textarea "thank you so much Alpa ma'am for consistent suppo"
type textarea "x"
type textarea "thank you so much Alpa ma'am for consistent suppor"
type textarea "x"
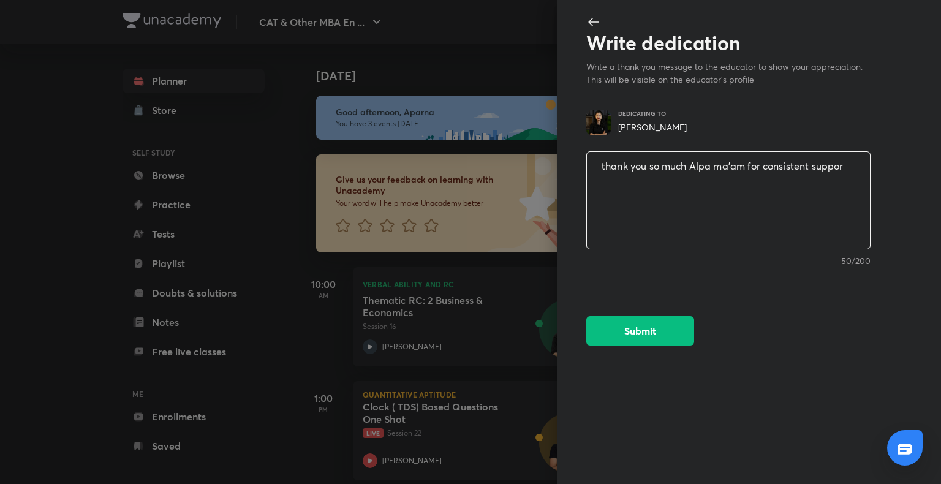
type textarea "thank you so much Alpa ma'am for consistent support"
type textarea "x"
type textarea "thank you so much Alpa ma'am for consistent support"
type textarea "x"
type textarea "thank you so much Alpa ma'am for consistent support a"
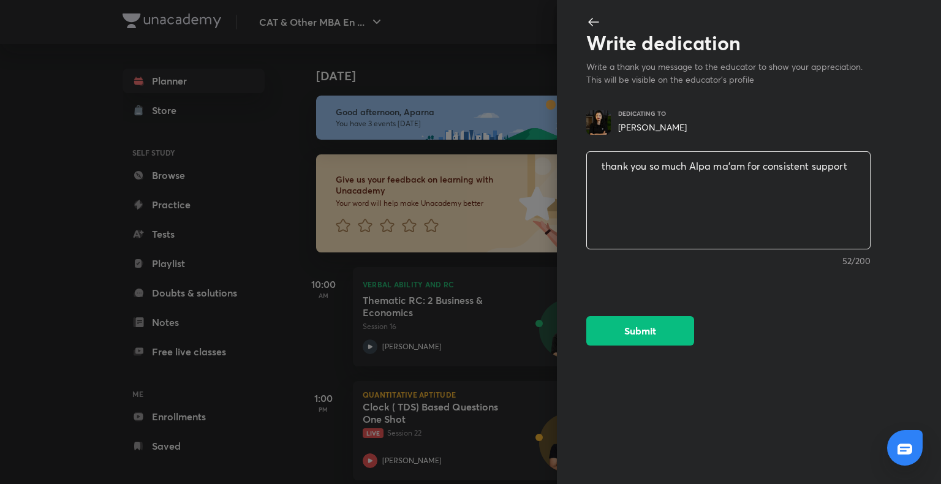
type textarea "x"
type textarea "thank you so much Alpa ma'am for consistent support an"
type textarea "x"
type textarea "thank you so much Alpa ma'am for consistent support and"
type textarea "x"
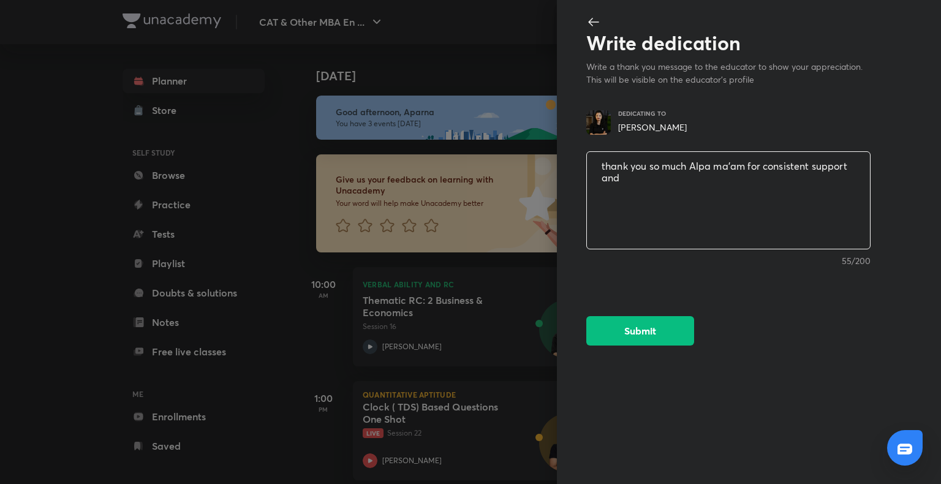
type textarea "thank you so much Alpa ma'am for consistent support and"
type textarea "x"
type textarea "thank you so much Alpa ma'am for consistent support and g"
type textarea "x"
type textarea "thank you so much Alpa ma'am for consistent support and gu"
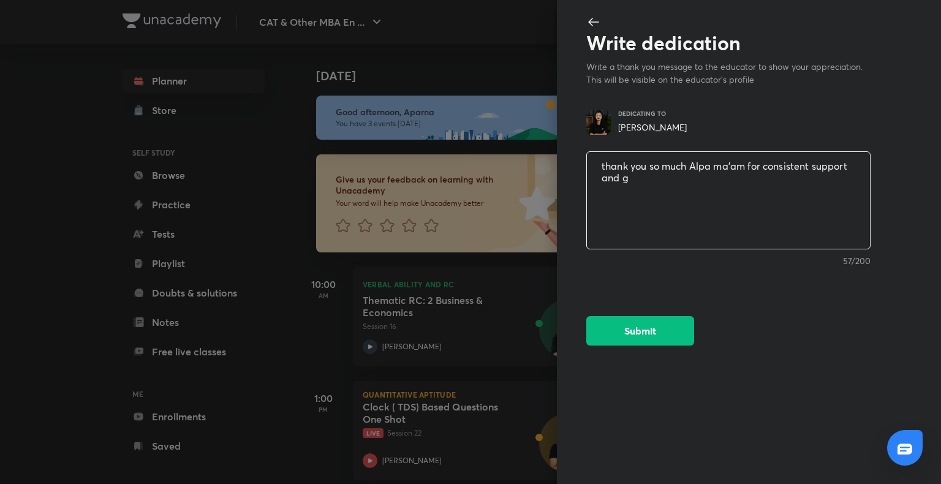
type textarea "x"
type textarea "thank you so much Alpa ma'am for consistent support and gui"
type textarea "x"
type textarea "thank you so much Alpa ma'am for consistent support and guid"
type textarea "x"
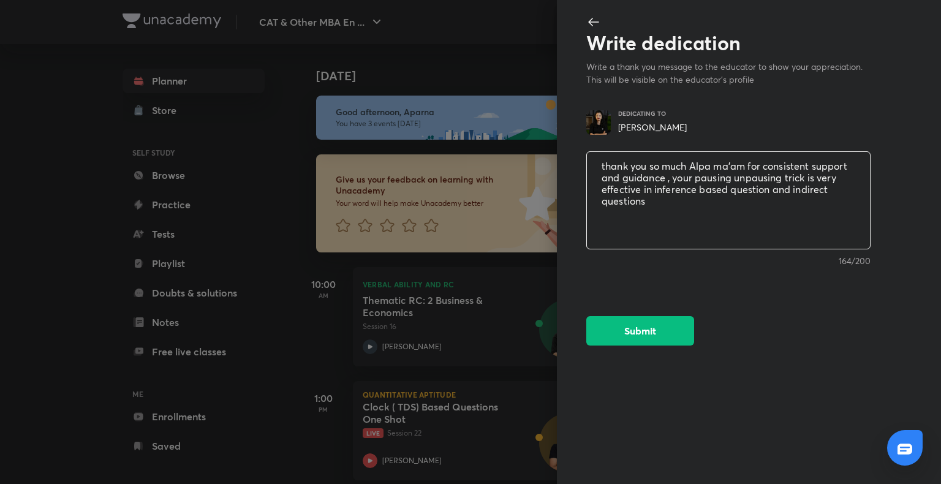
click at [761, 163] on textarea "thank you so much Alpa ma'am for consistent support and guidance , your pausing…" at bounding box center [728, 200] width 283 height 101
click at [646, 204] on textarea "thank you so much Alpa ma'am for your consistent support and guidance , your pa…" at bounding box center [728, 200] width 283 height 101
click at [655, 330] on button "Submit" at bounding box center [640, 329] width 108 height 29
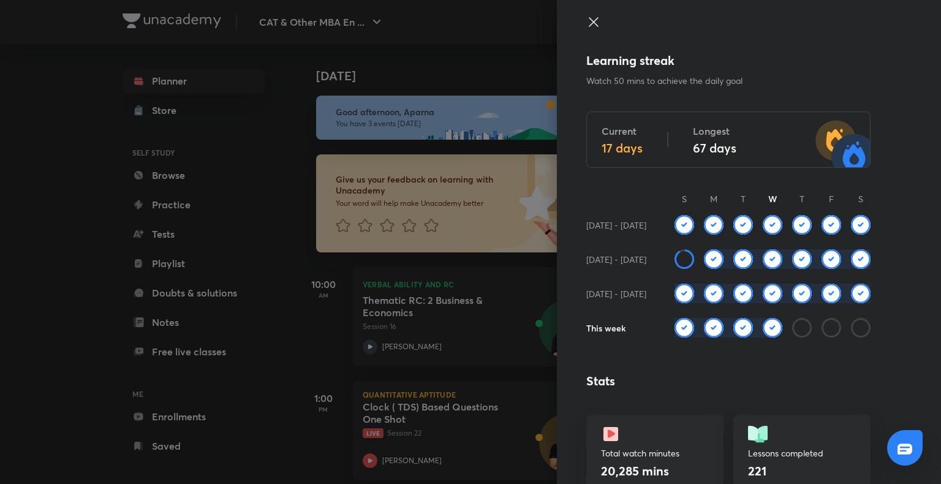
click at [111, 303] on div at bounding box center [470, 242] width 941 height 484
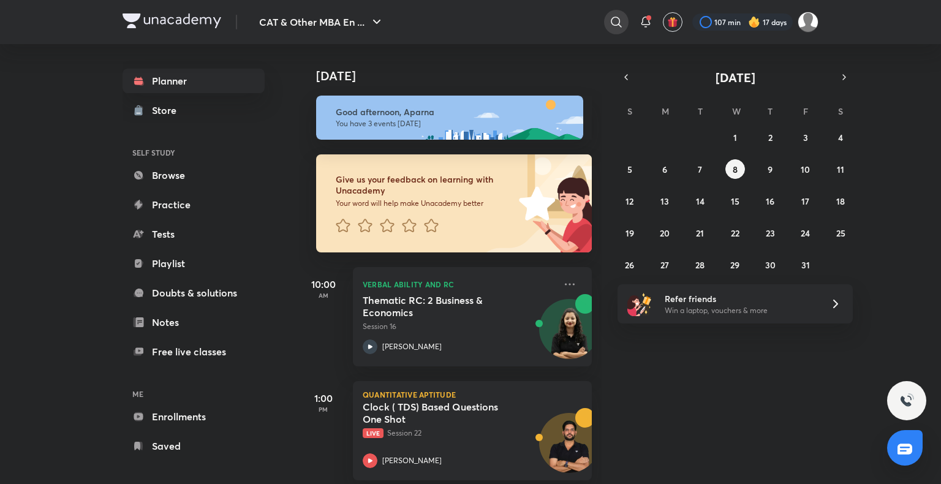
click at [616, 21] on icon at bounding box center [616, 22] width 15 height 15
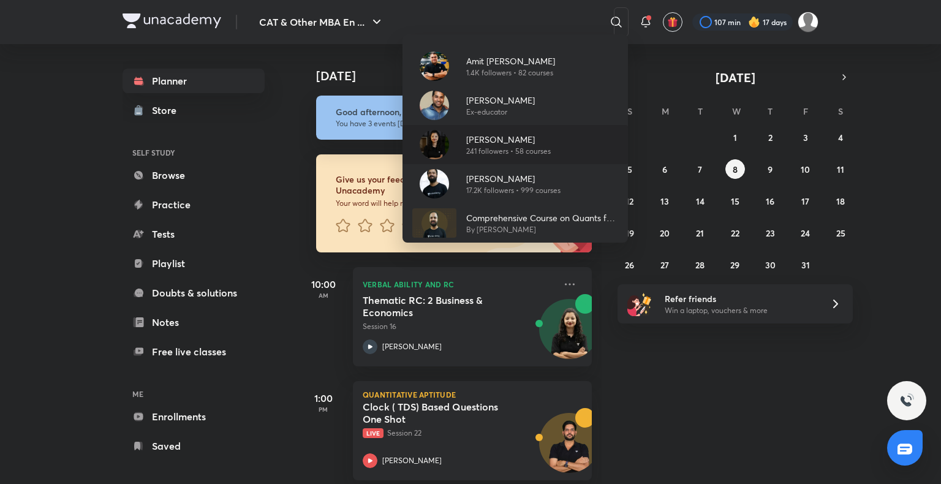
click at [497, 146] on p "241 followers • 58 courses" at bounding box center [508, 151] width 85 height 11
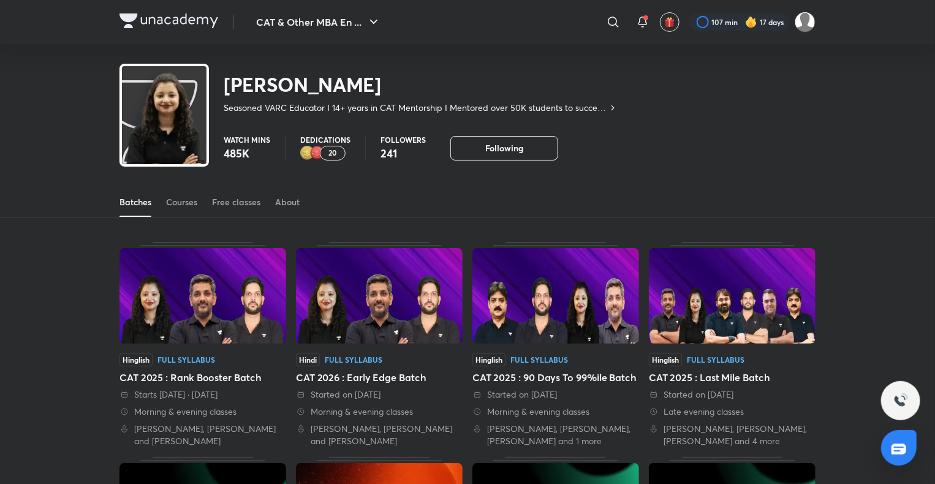
click at [336, 149] on p "20" at bounding box center [332, 153] width 9 height 9
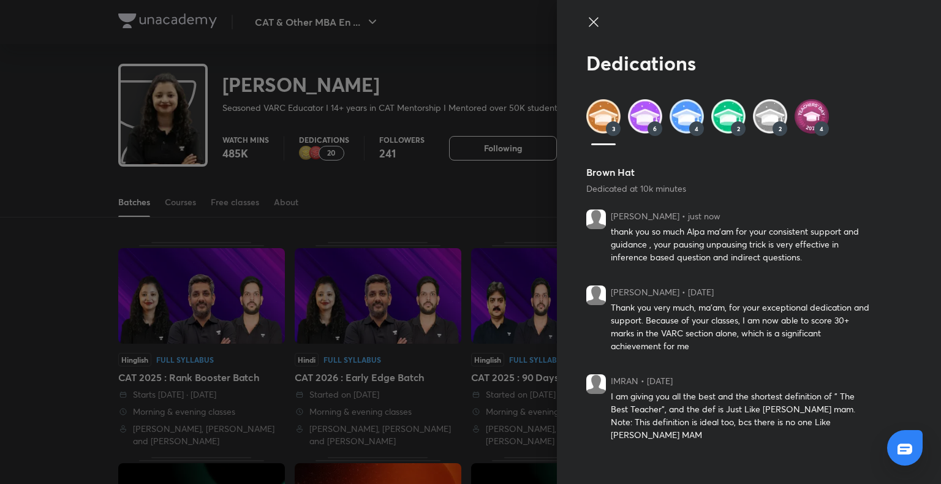
click at [594, 20] on icon at bounding box center [593, 22] width 15 height 15
